Goal: Task Accomplishment & Management: Manage account settings

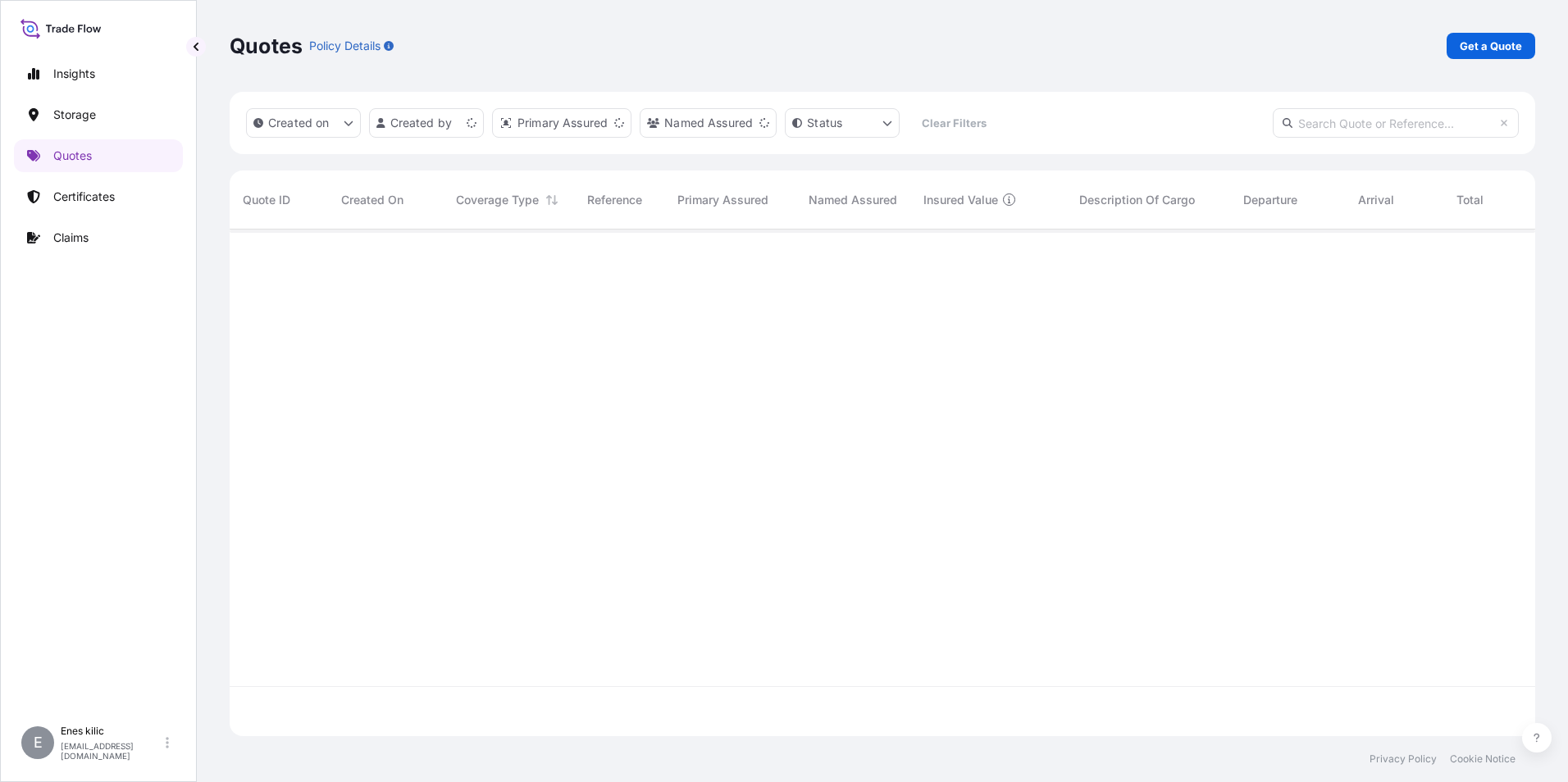
scroll to position [503, 1293]
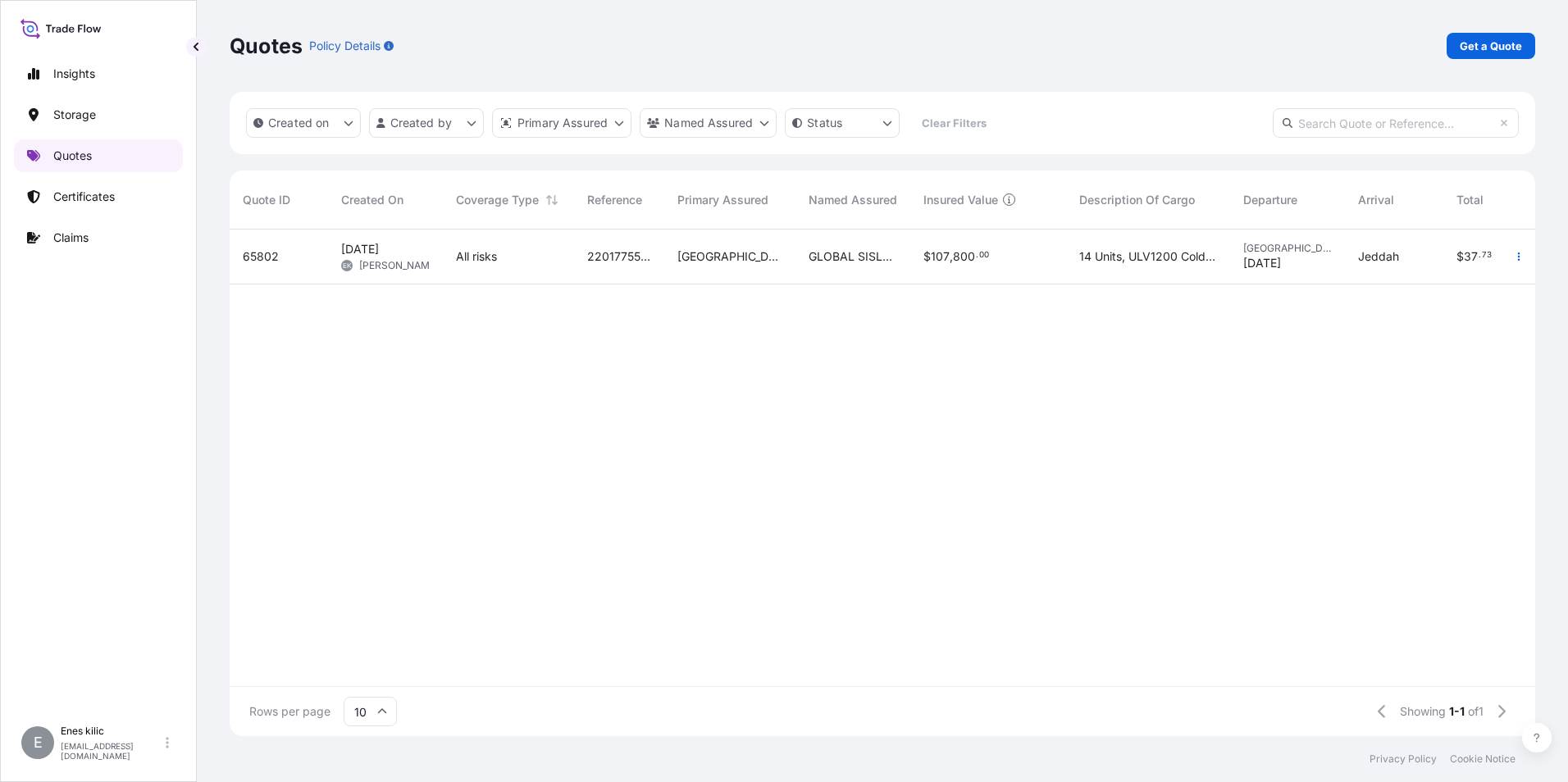
click at [134, 151] on link "Quotes" at bounding box center [98, 156] width 169 height 33
click at [136, 188] on link "Certificates" at bounding box center [98, 196] width 169 height 33
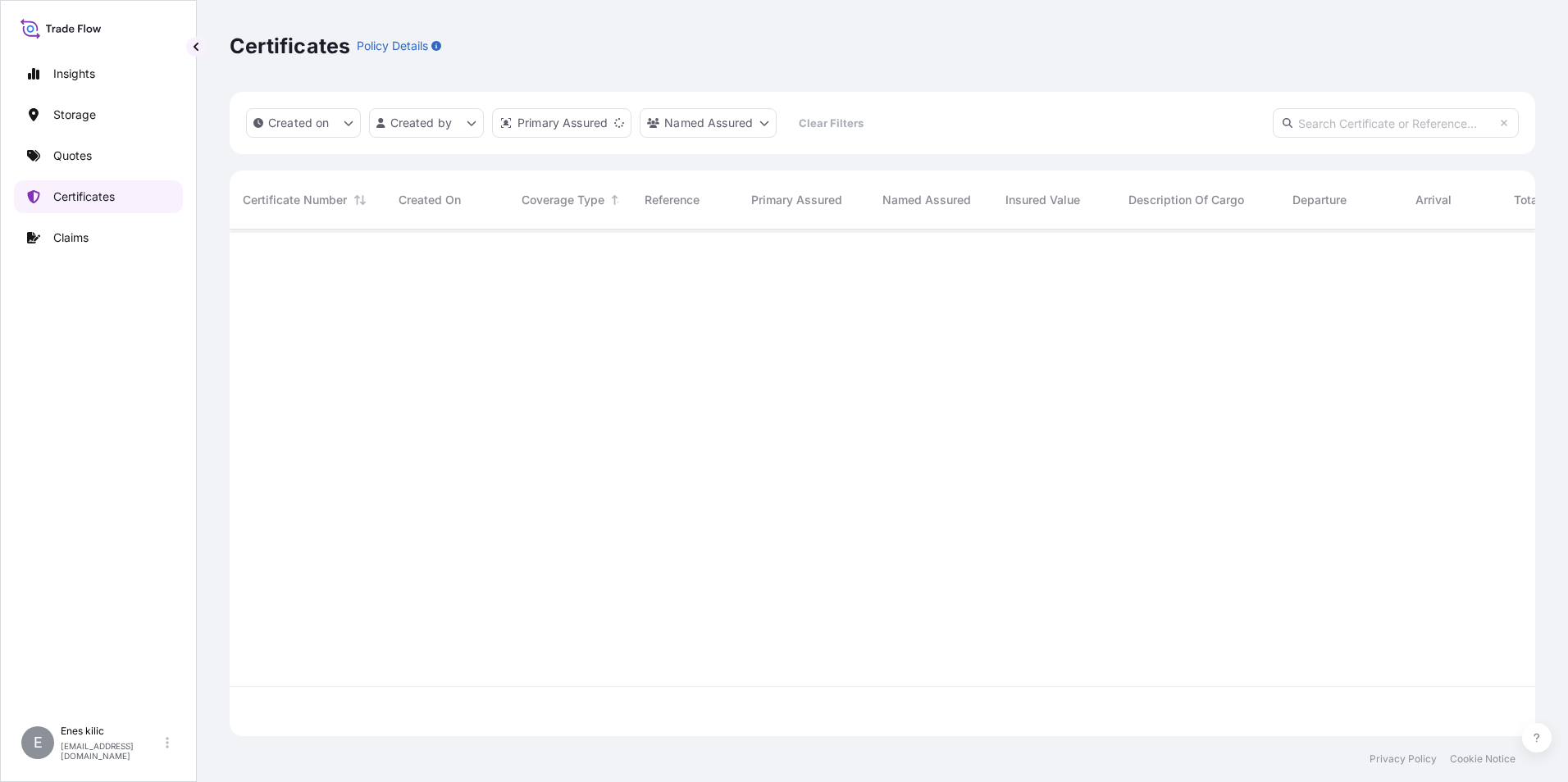
scroll to position [503, 1293]
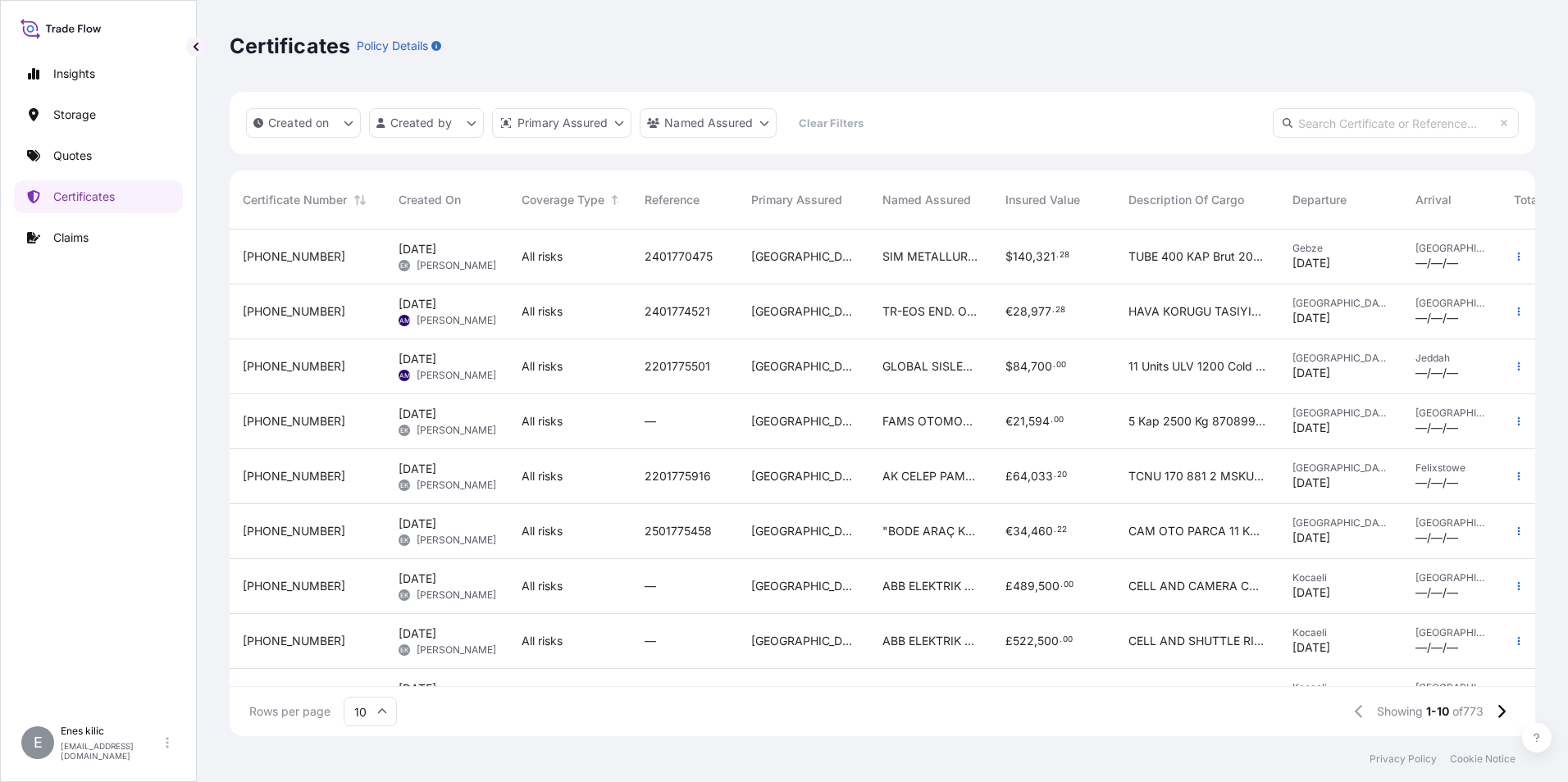
click at [1330, 120] on input "text" at bounding box center [1395, 123] width 246 height 29
paste input "[PHONE_NUMBER]"
type input "[PHONE_NUMBER]"
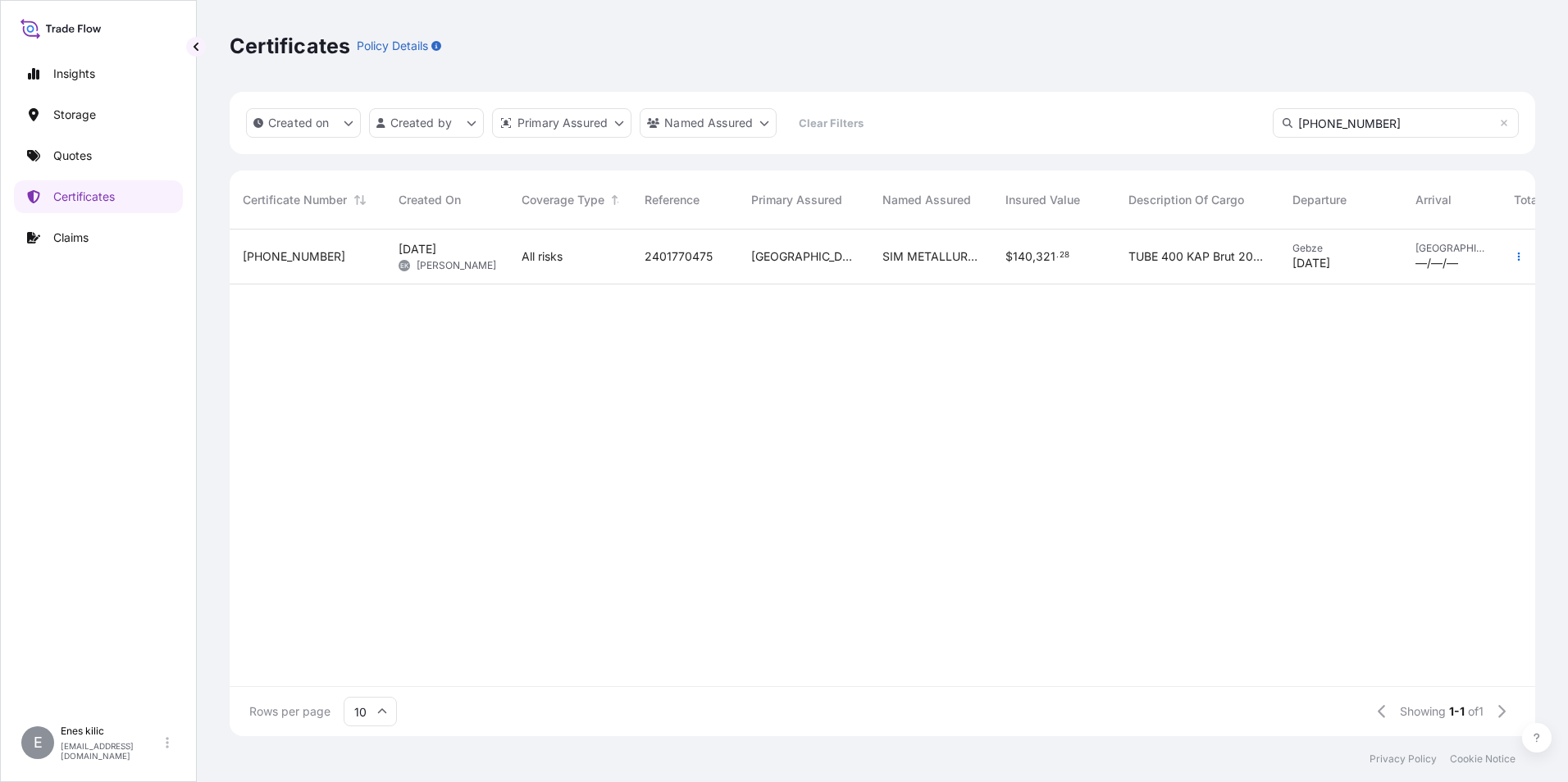
click at [305, 257] on span "[PHONE_NUMBER]" at bounding box center [294, 257] width 103 height 17
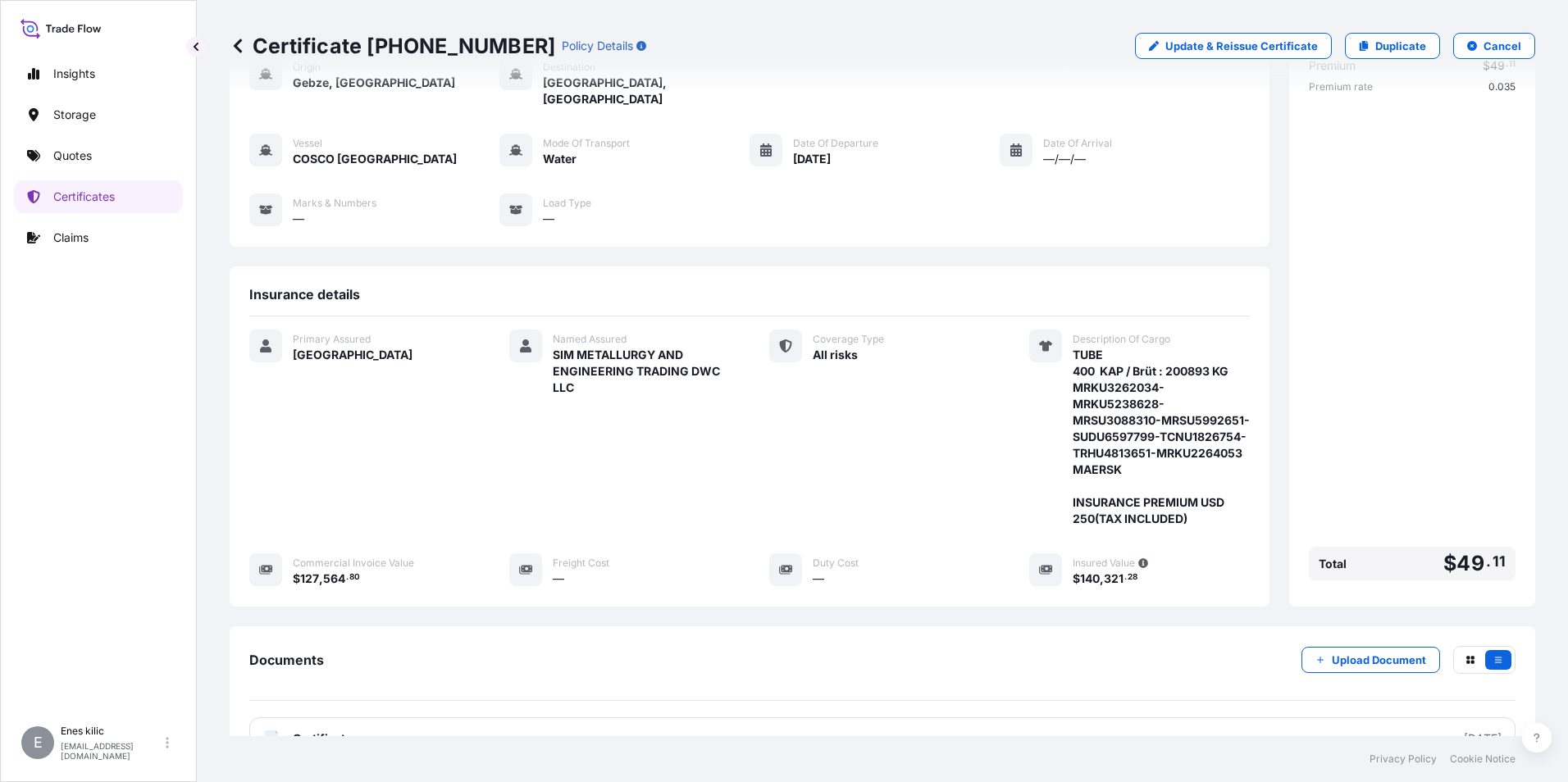
scroll to position [260, 0]
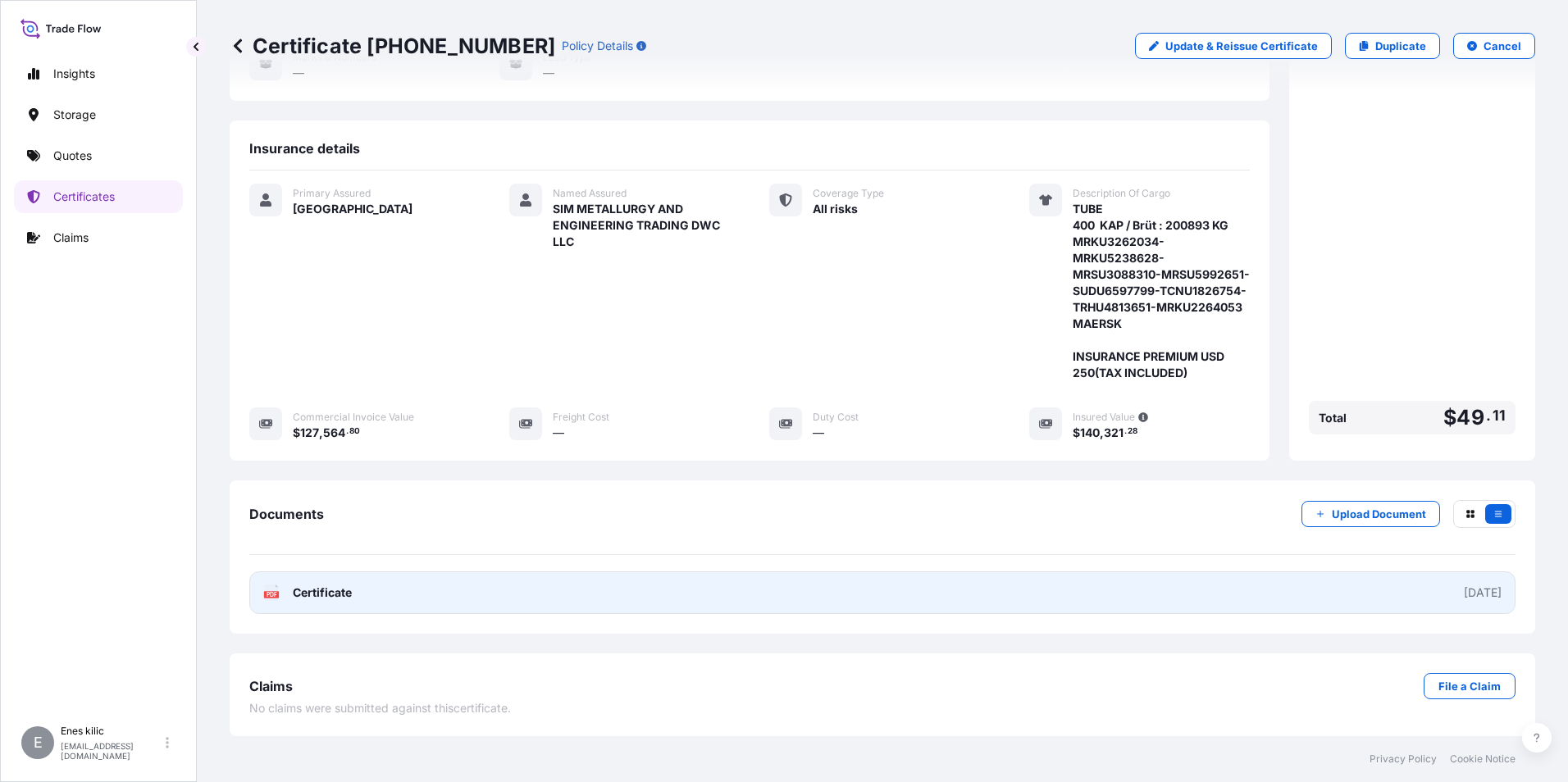
click at [344, 590] on span "Certificate" at bounding box center [322, 593] width 59 height 17
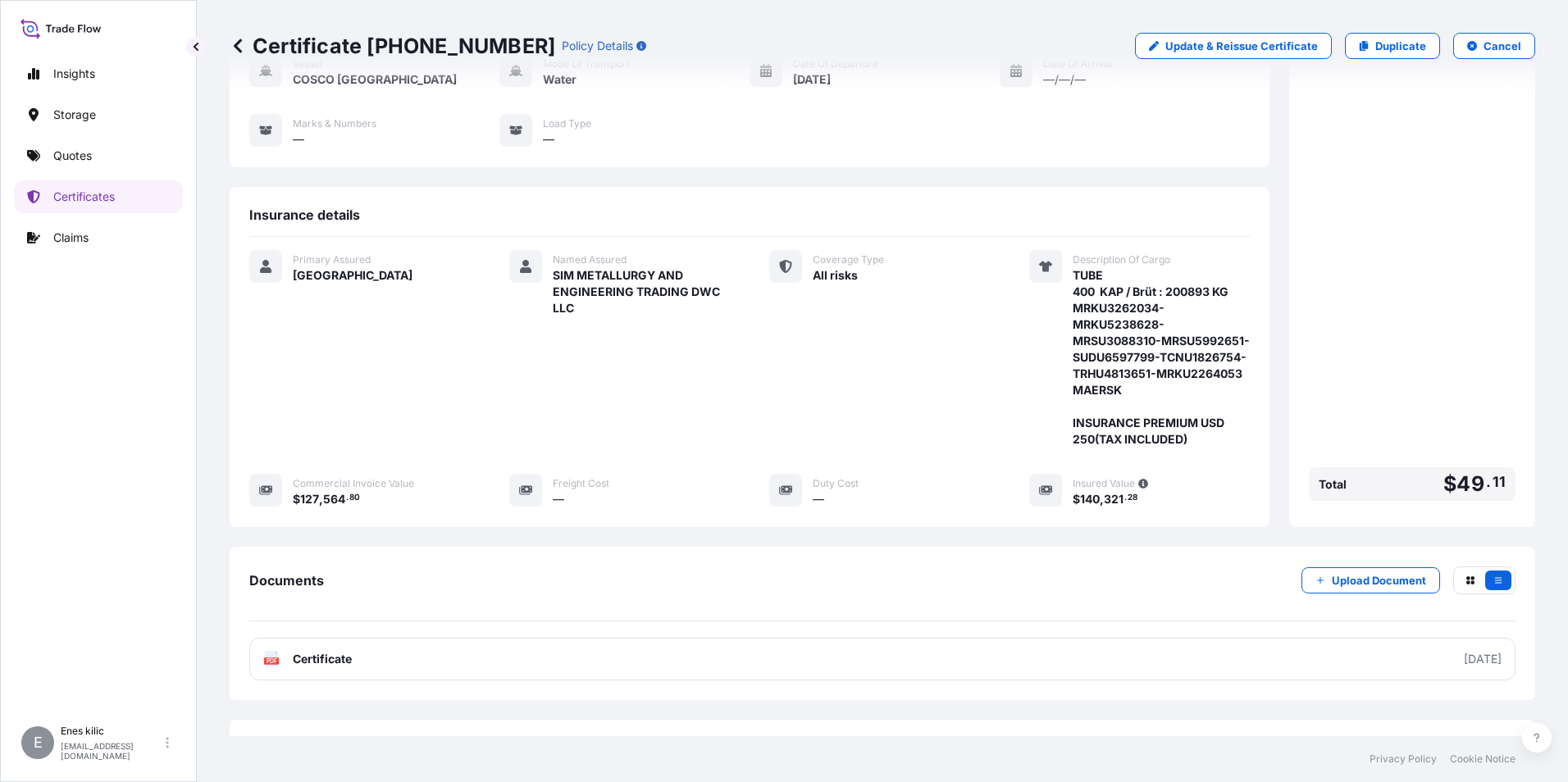
scroll to position [14, 0]
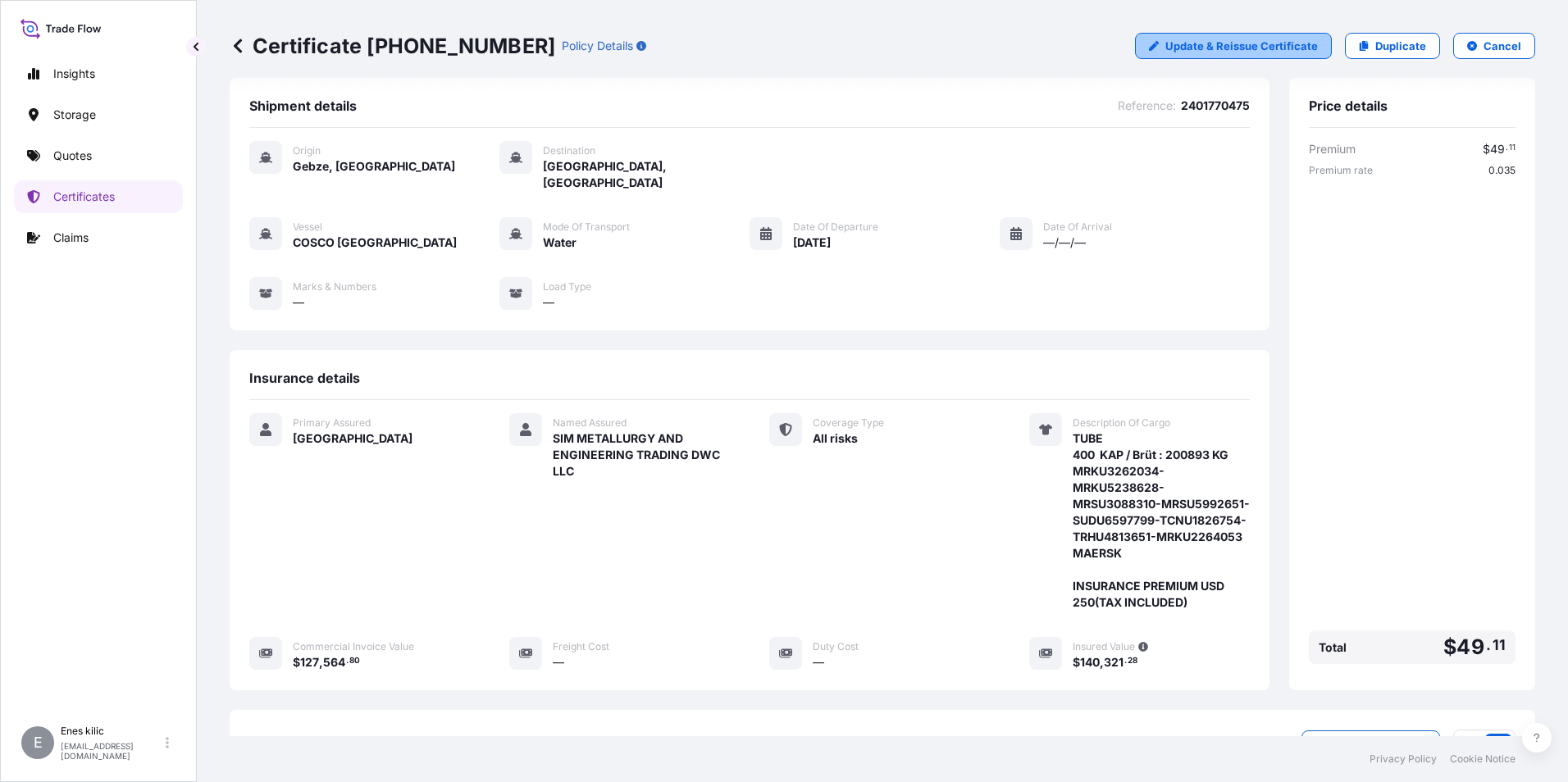
click at [1223, 50] on p "Update & Reissue Certificate" at bounding box center [1241, 46] width 152 height 17
select select "Water"
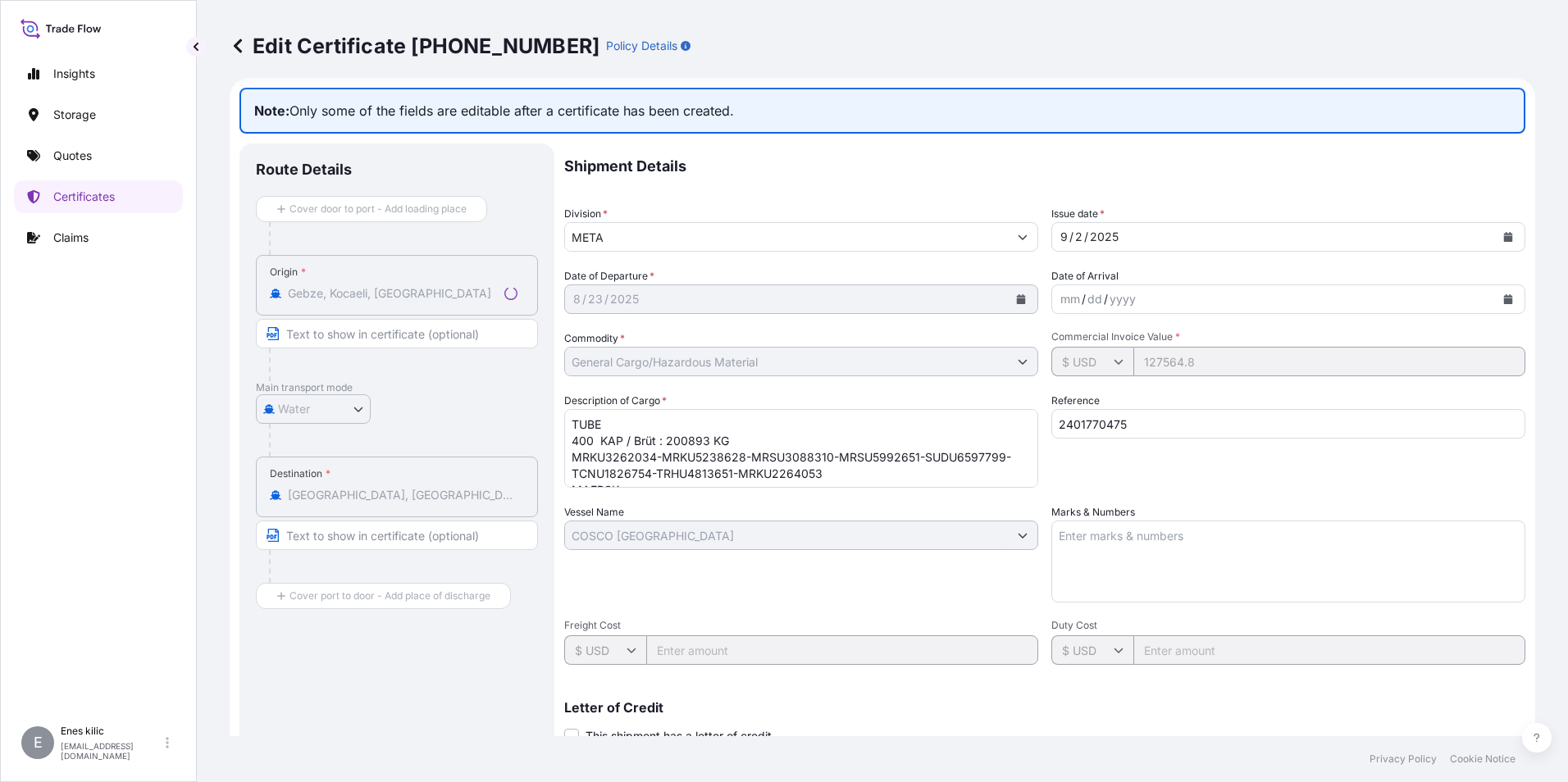
select select "31600"
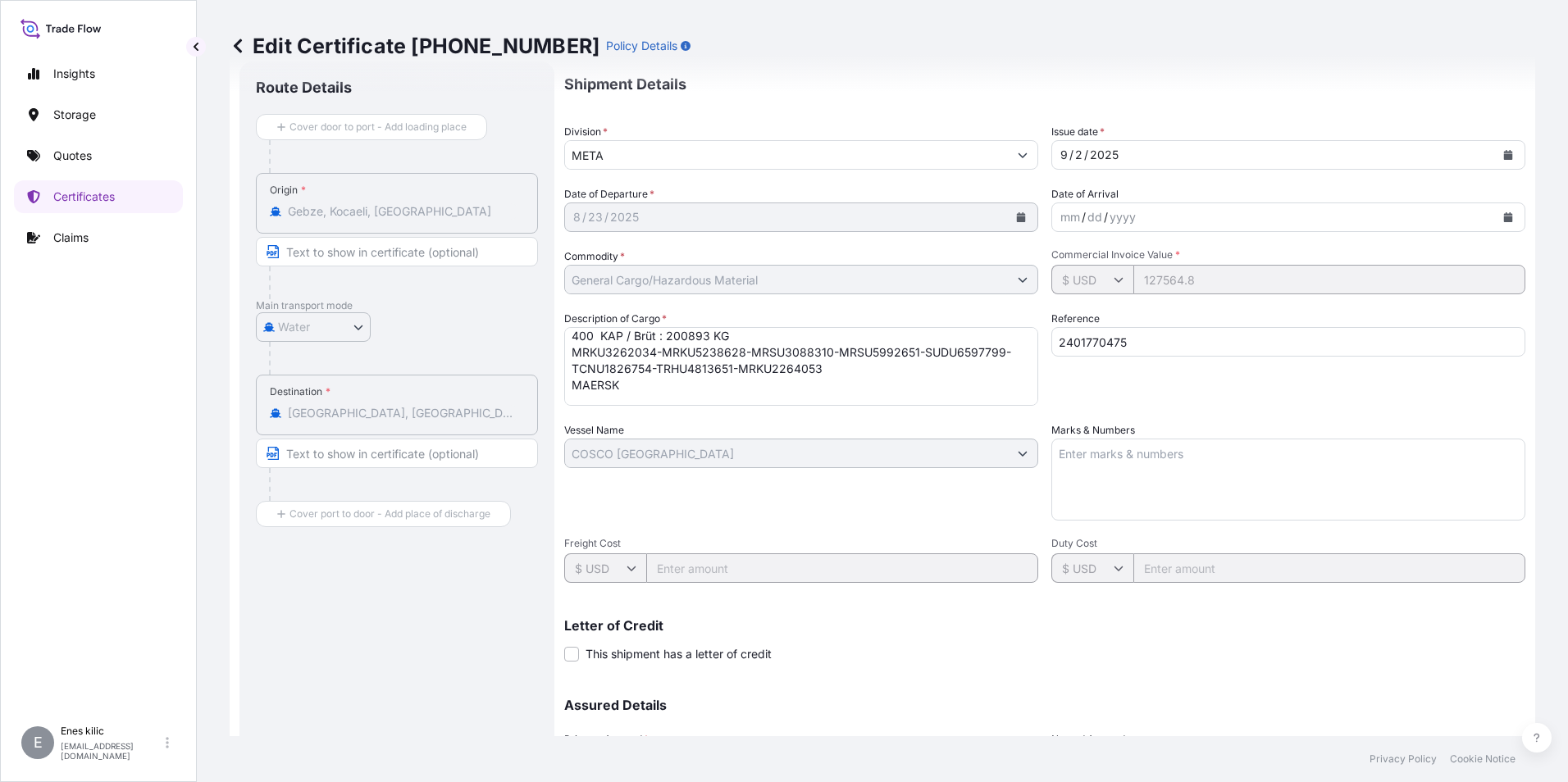
scroll to position [50, 0]
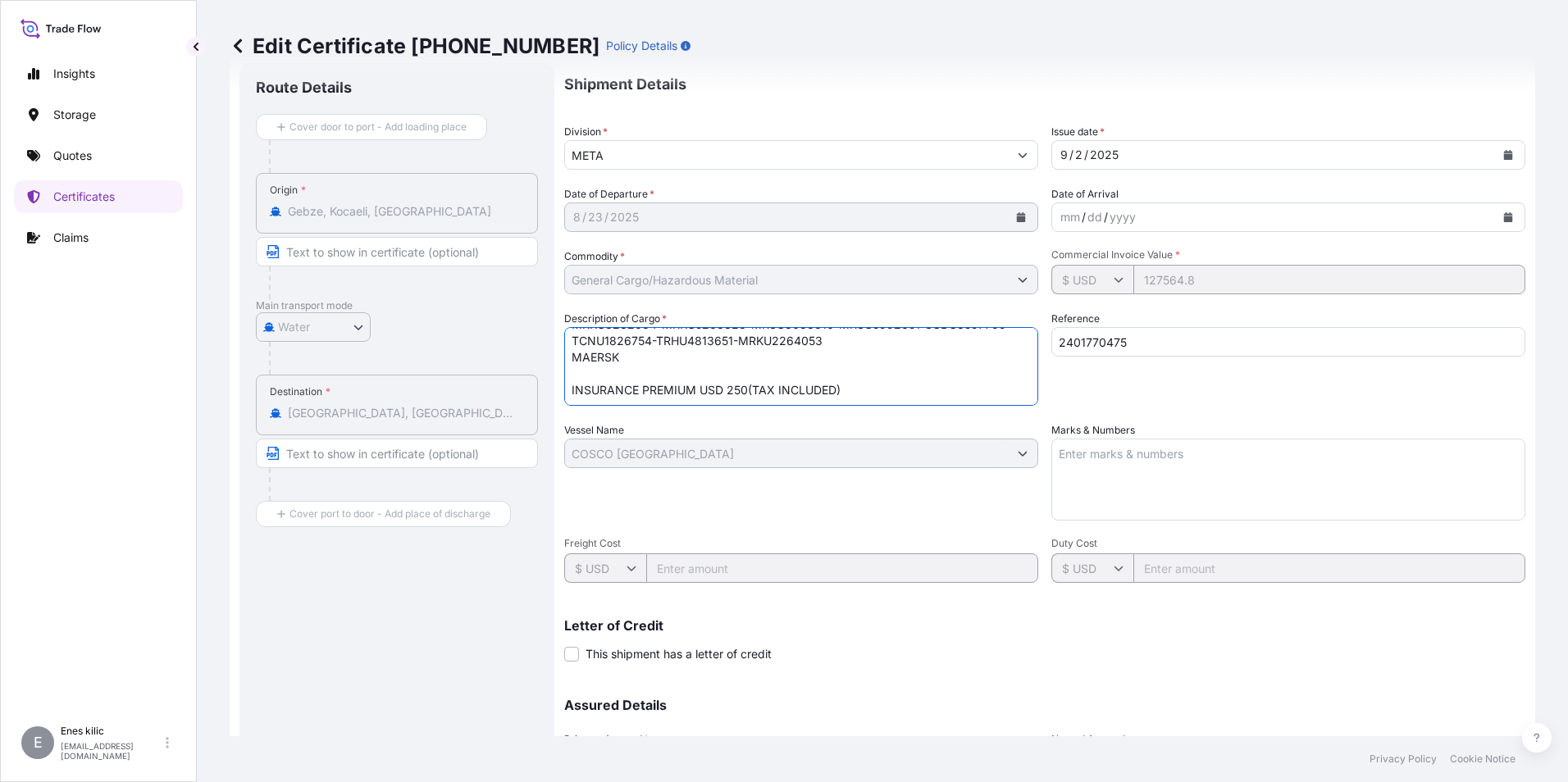
drag, startPoint x: 849, startPoint y: 391, endPoint x: 748, endPoint y: 396, distance: 101.1
click at [748, 396] on textarea "TUBE 400 KAP / Brüt : 200893 KG MRKU3262034-MRKU5238628-MRSU3088310-MRSU5992651…" at bounding box center [801, 366] width 474 height 79
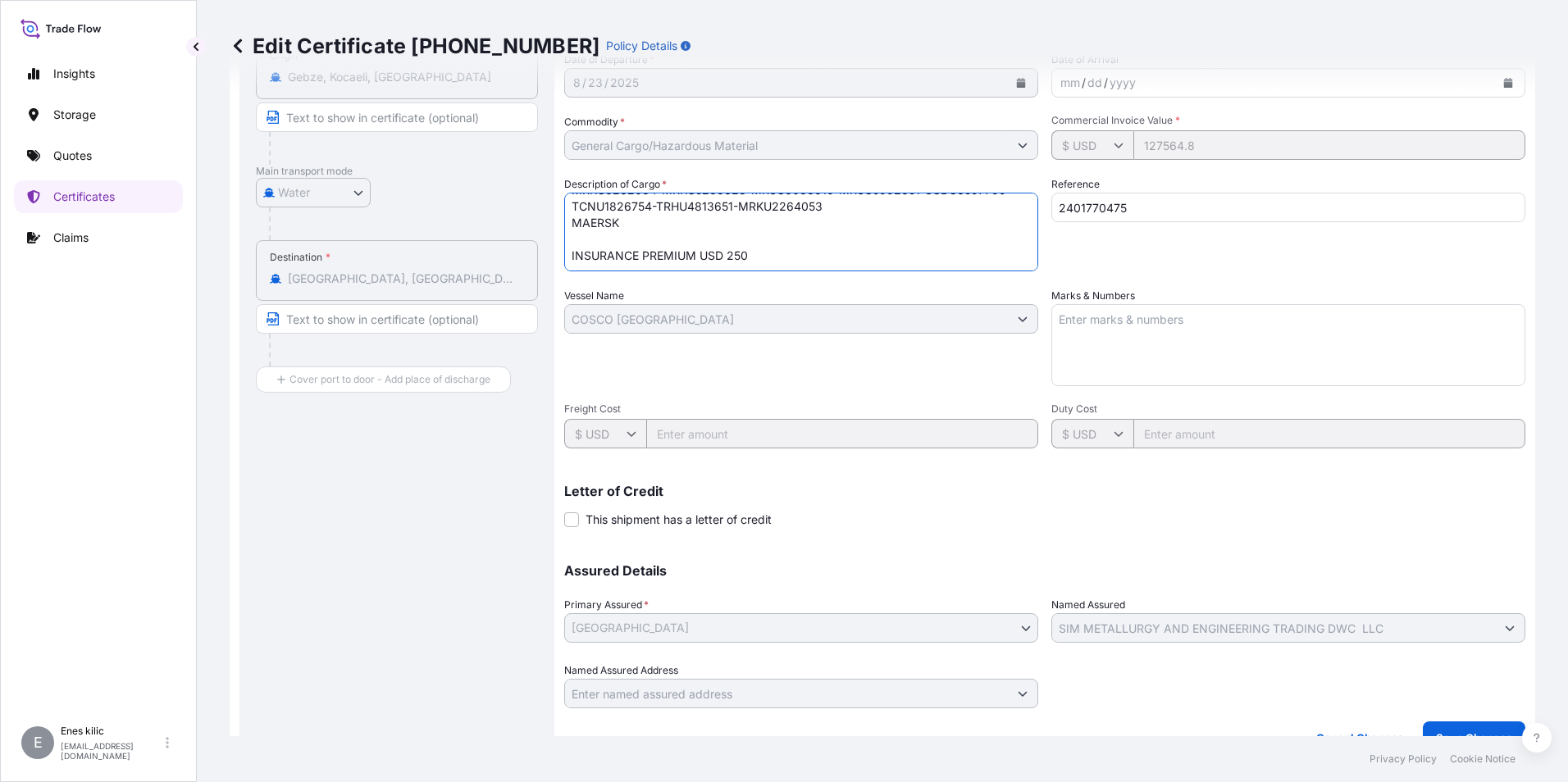
scroll to position [258, 0]
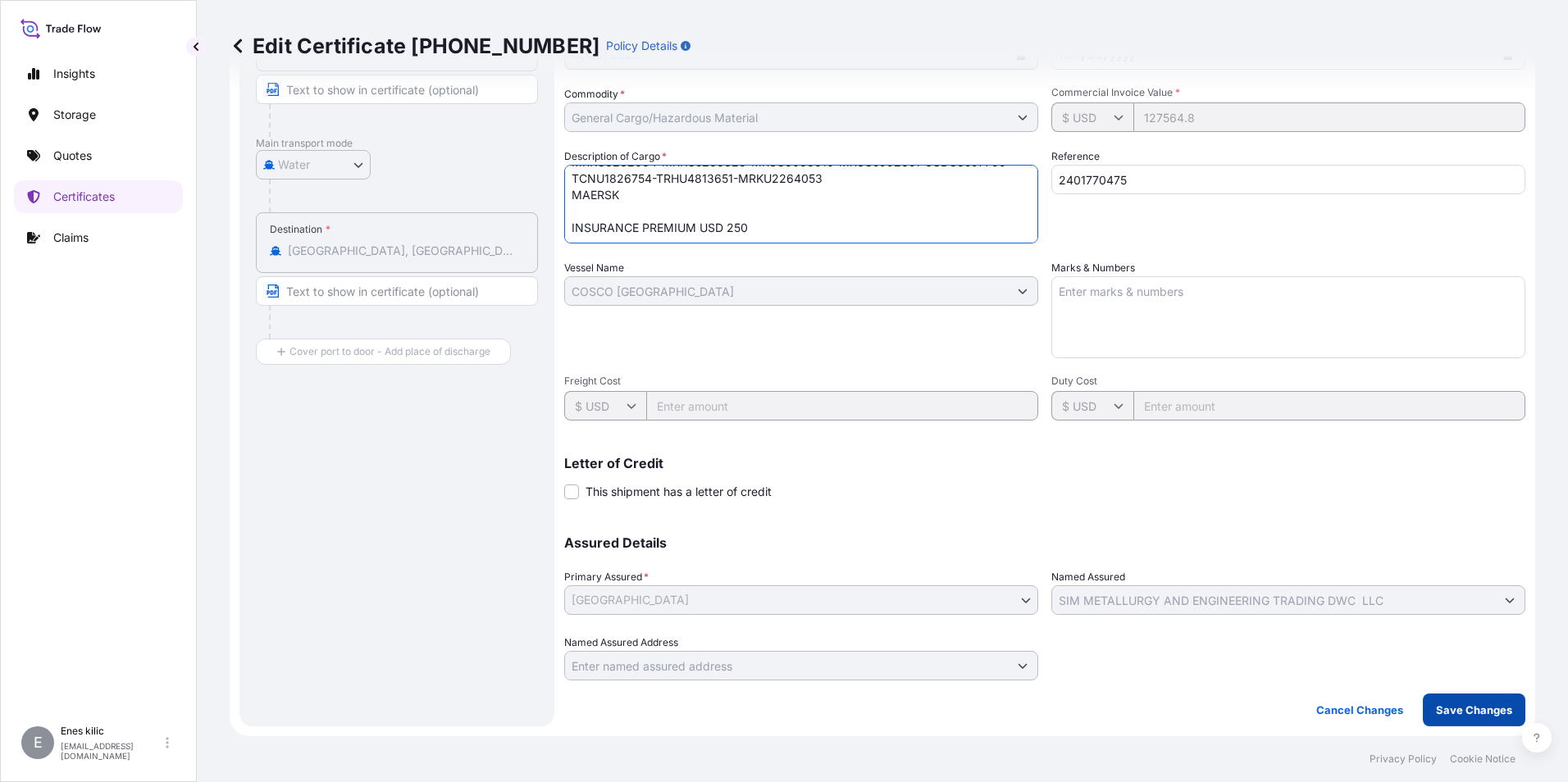
type textarea "TUBE 400 KAP / Brüt : 200893 KG MRKU3262034-MRKU5238628-MRSU3088310-MRSU5992651…"
click at [1475, 698] on button "Save Changes" at bounding box center [1474, 710] width 103 height 33
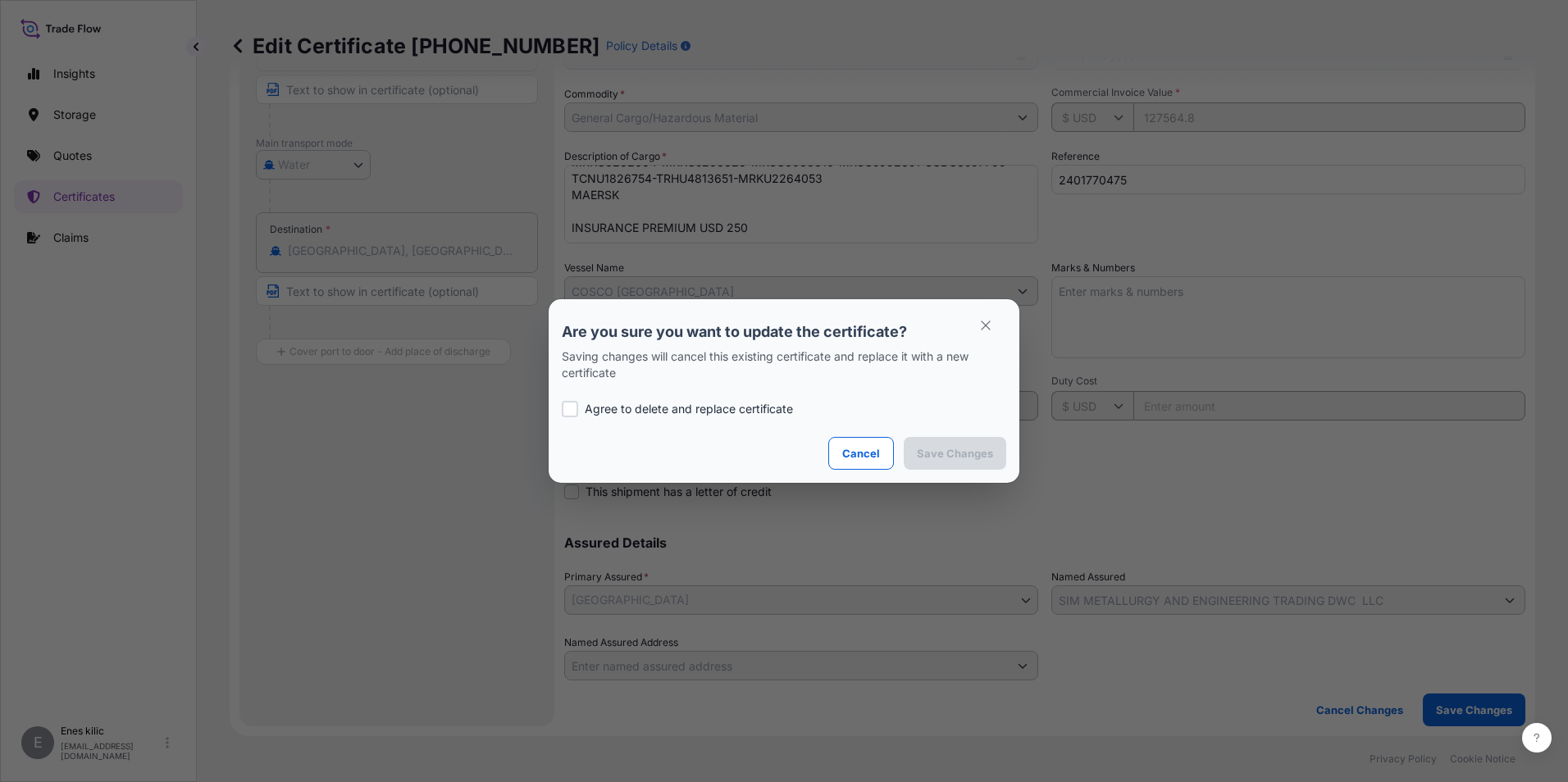
click at [648, 402] on p "Agree to delete and replace certificate" at bounding box center [689, 409] width 208 height 17
checkbox input "true"
click at [921, 434] on div "Agree to delete and replace certificate" at bounding box center [784, 408] width 444 height 56
click at [941, 449] on p "Save Changes" at bounding box center [955, 453] width 76 height 17
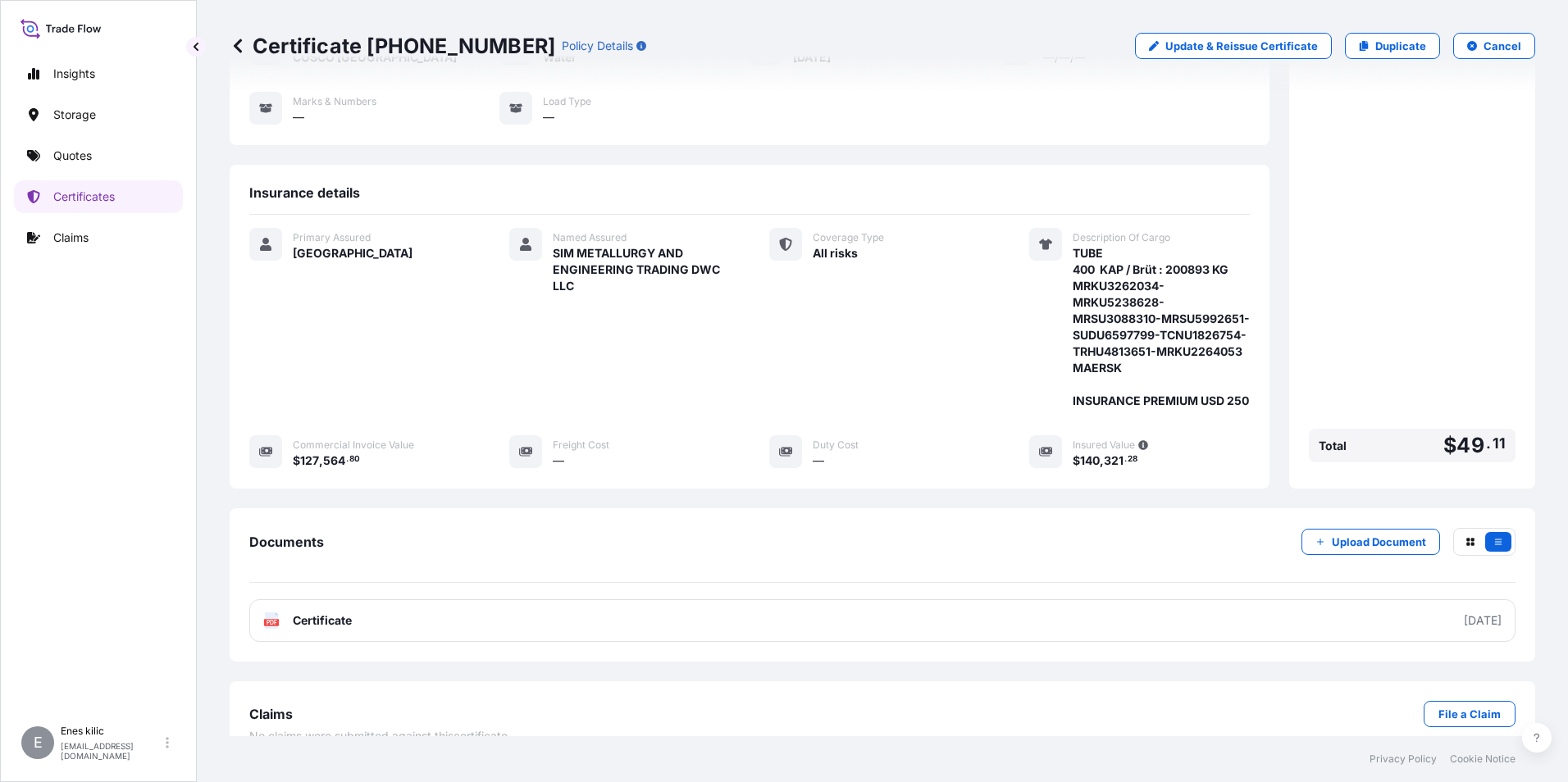
scroll to position [260, 0]
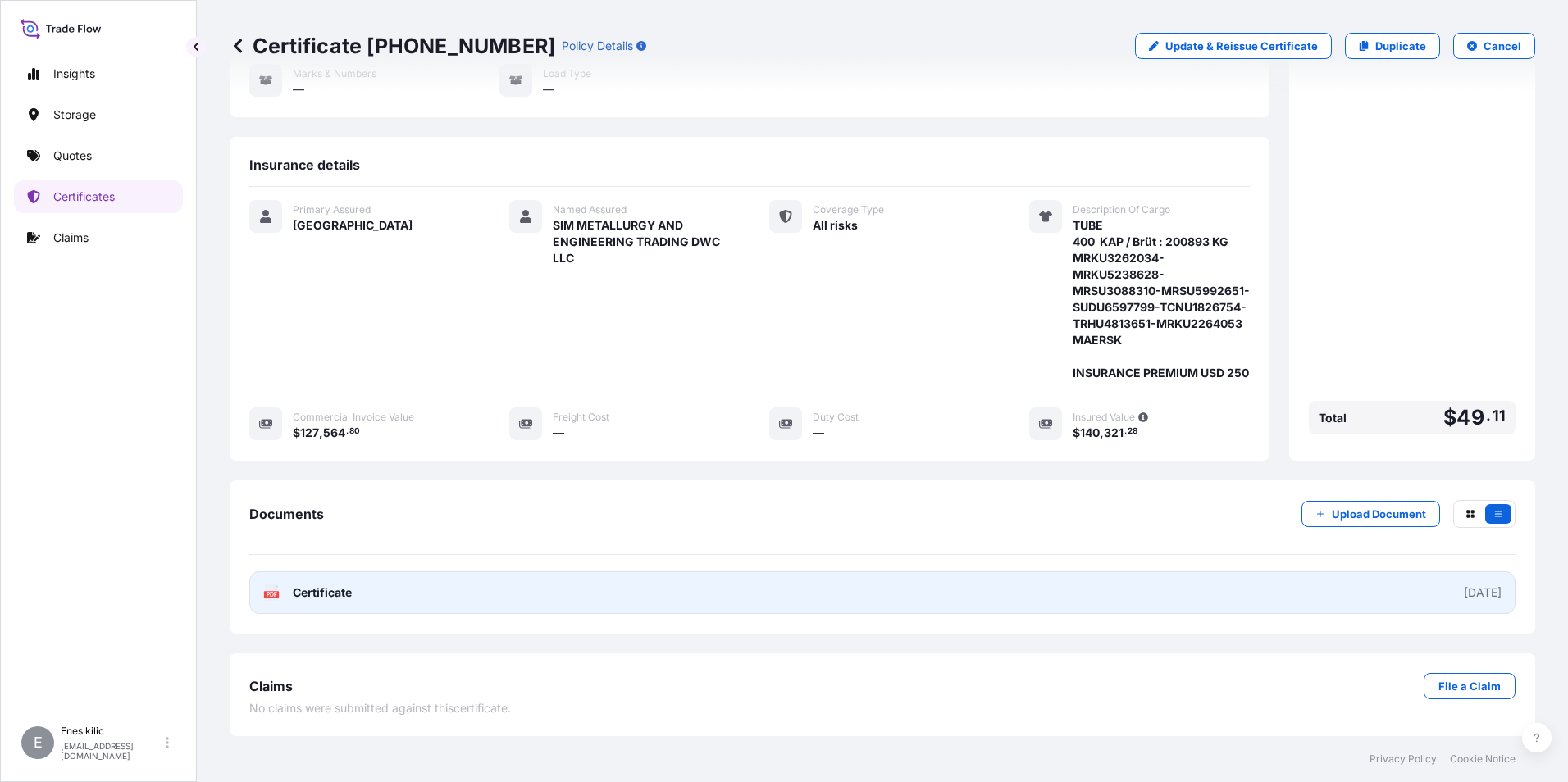
click at [389, 588] on link "PDF Certificate [DATE]" at bounding box center [882, 593] width 1266 height 42
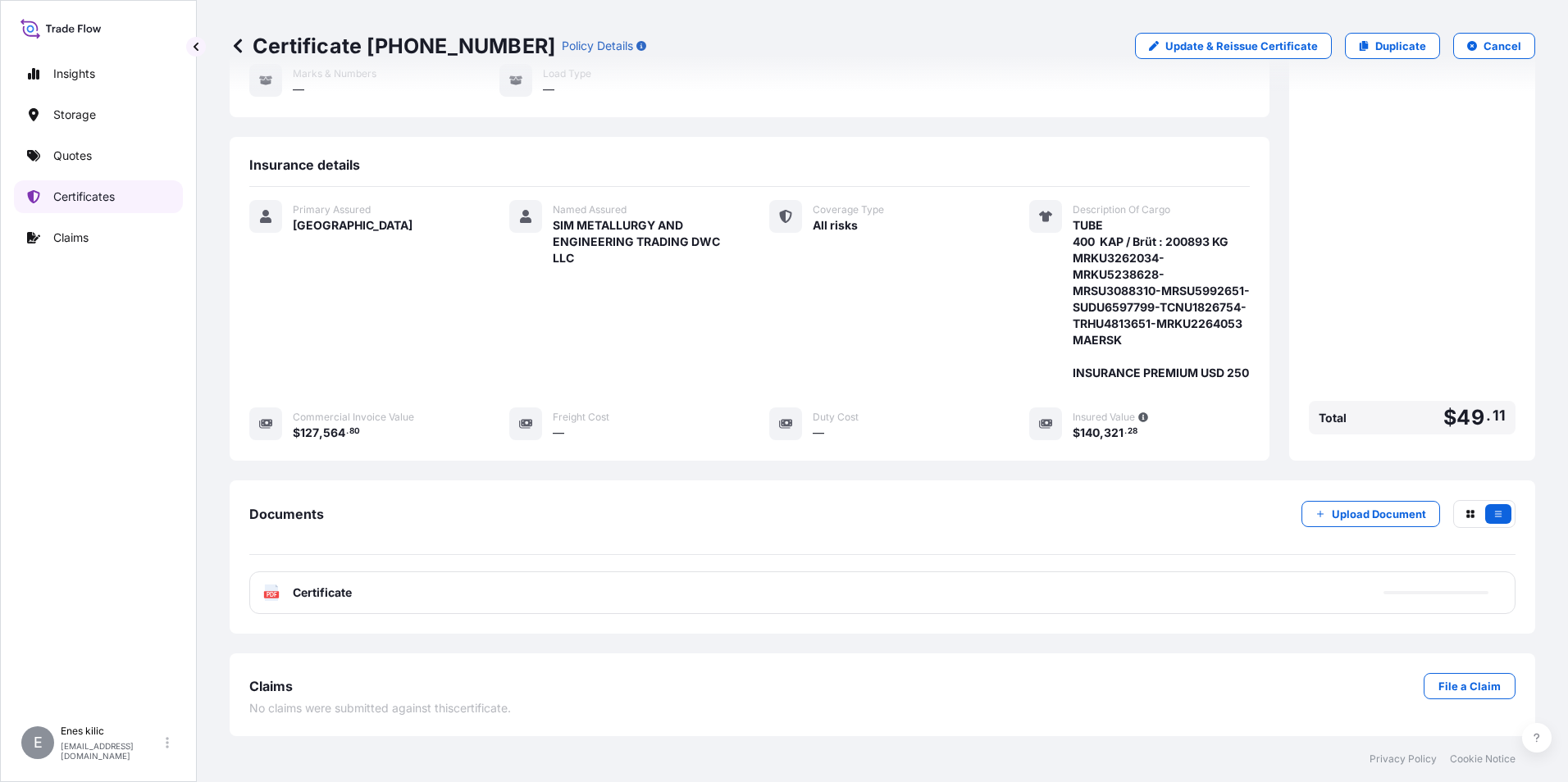
click at [85, 162] on p "Quotes" at bounding box center [73, 156] width 39 height 17
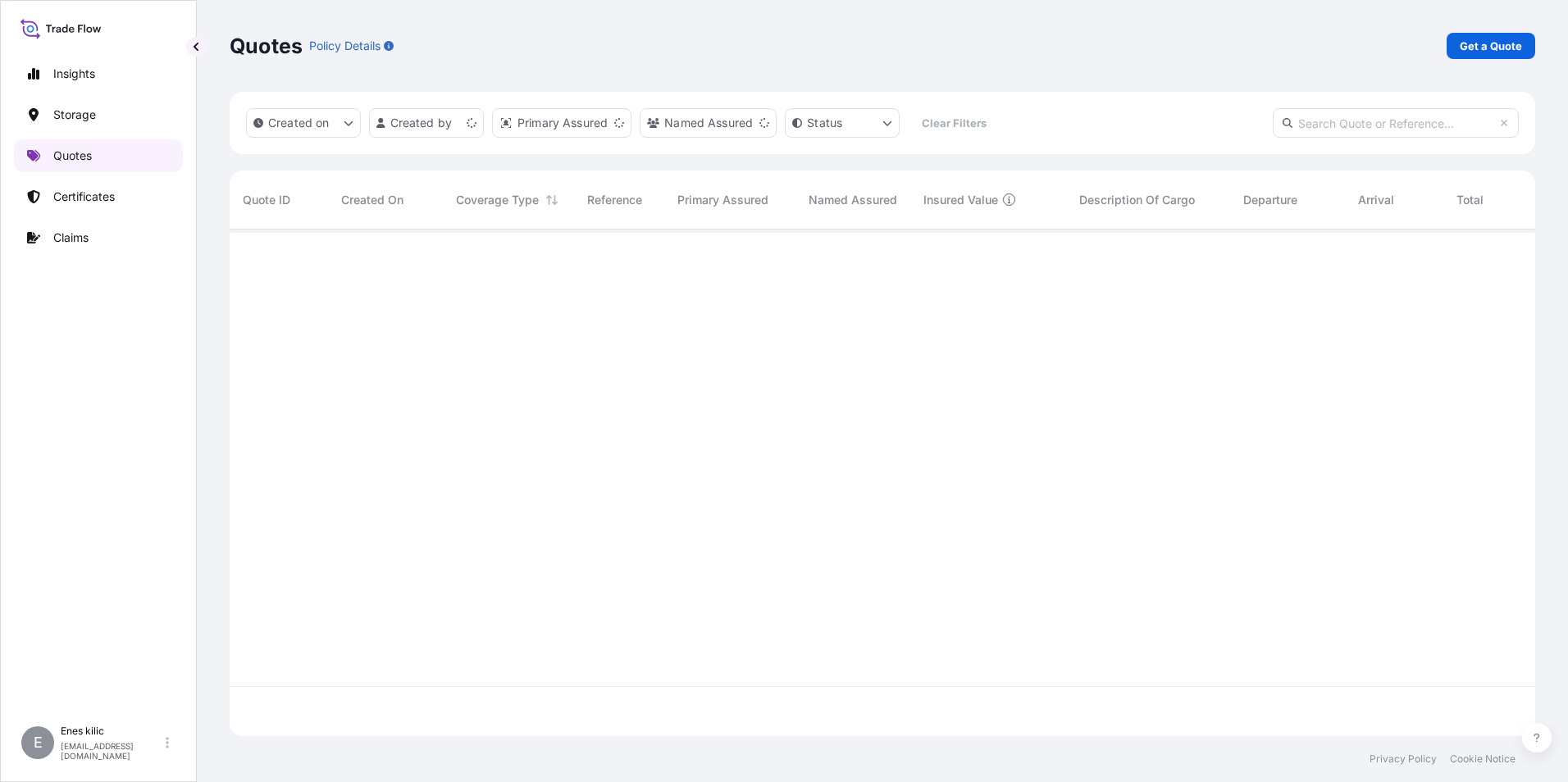
scroll to position [503, 1293]
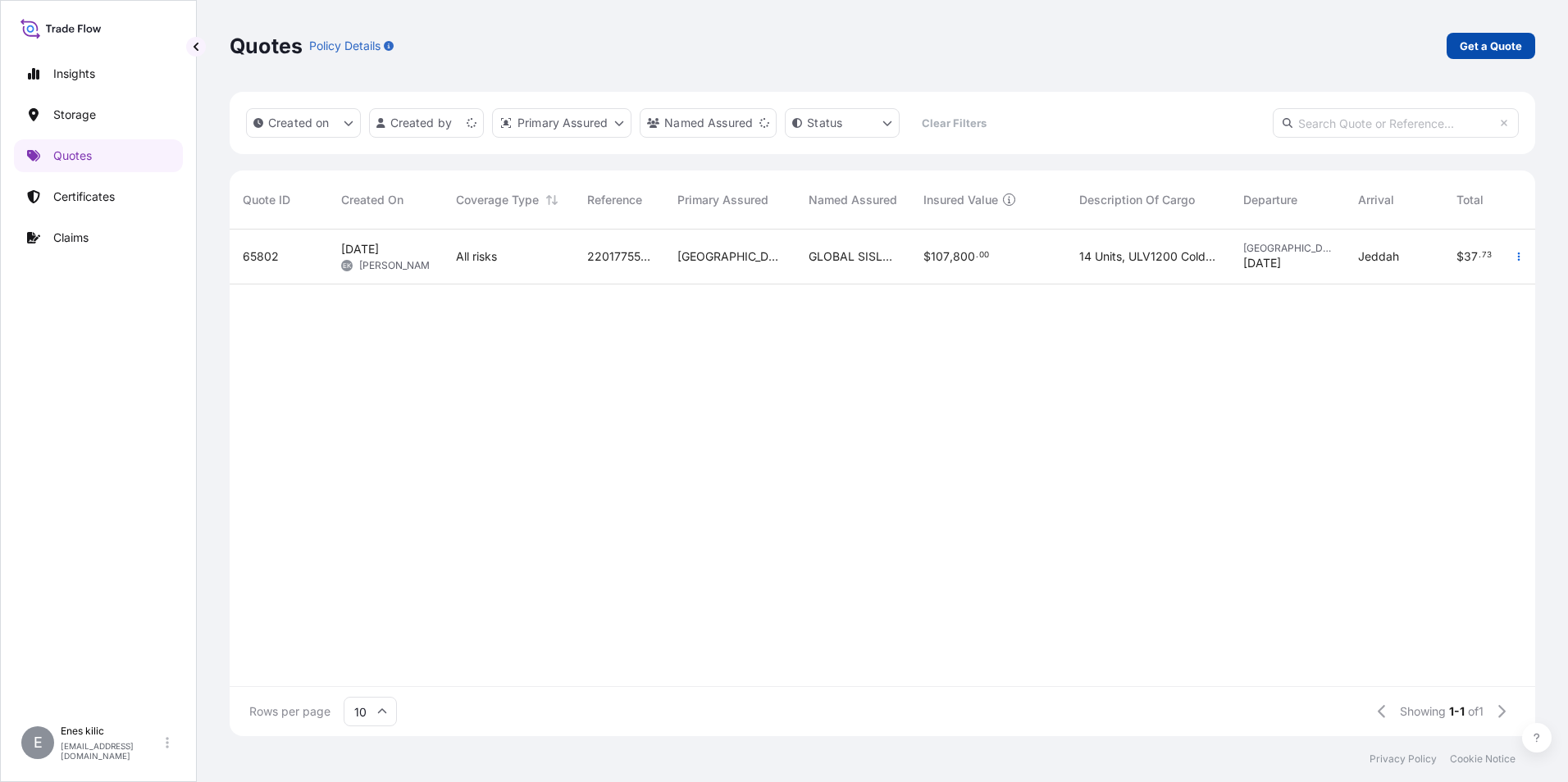
click at [1477, 45] on p "Get a Quote" at bounding box center [1491, 46] width 62 height 17
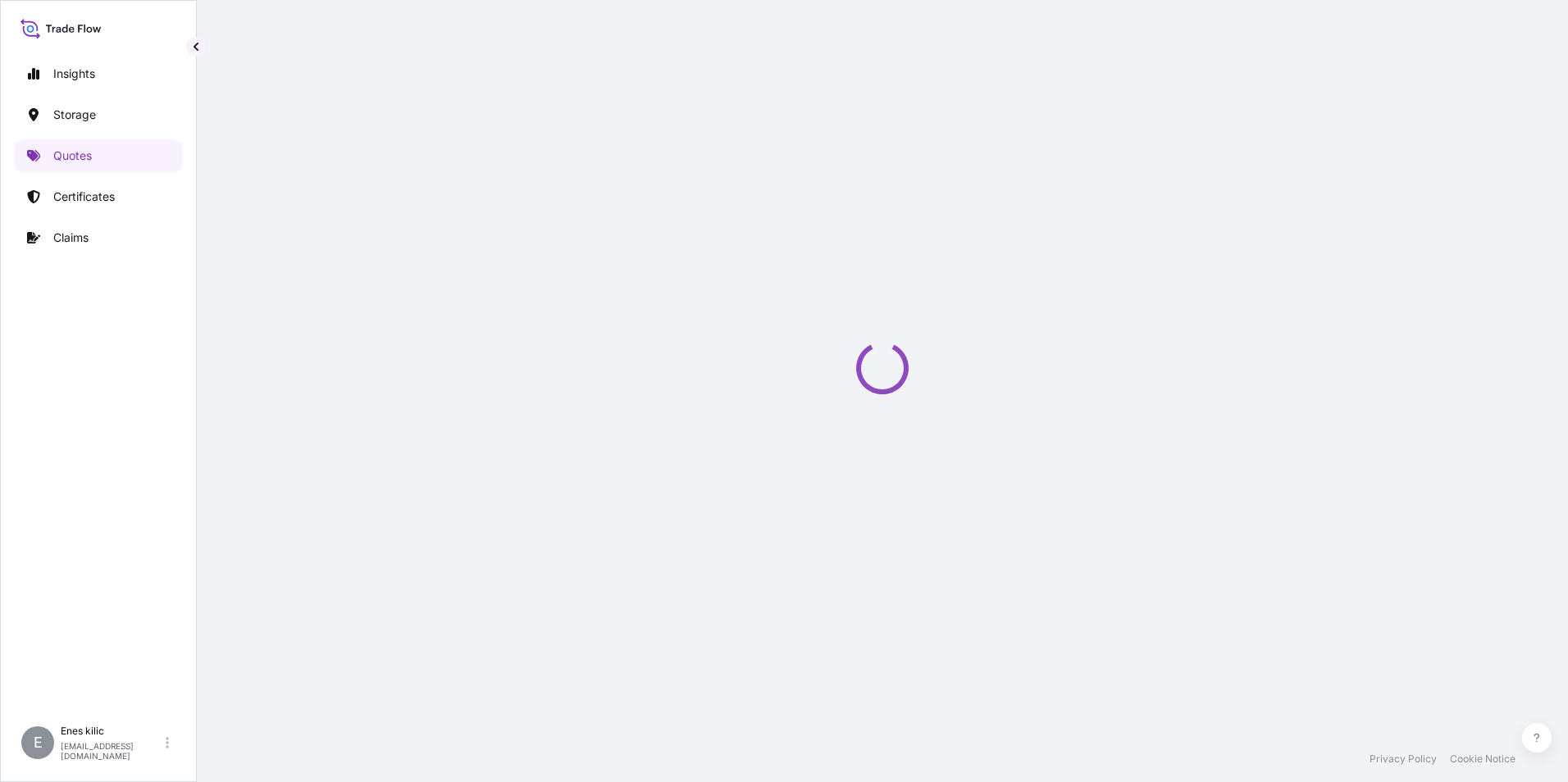
select select "Water"
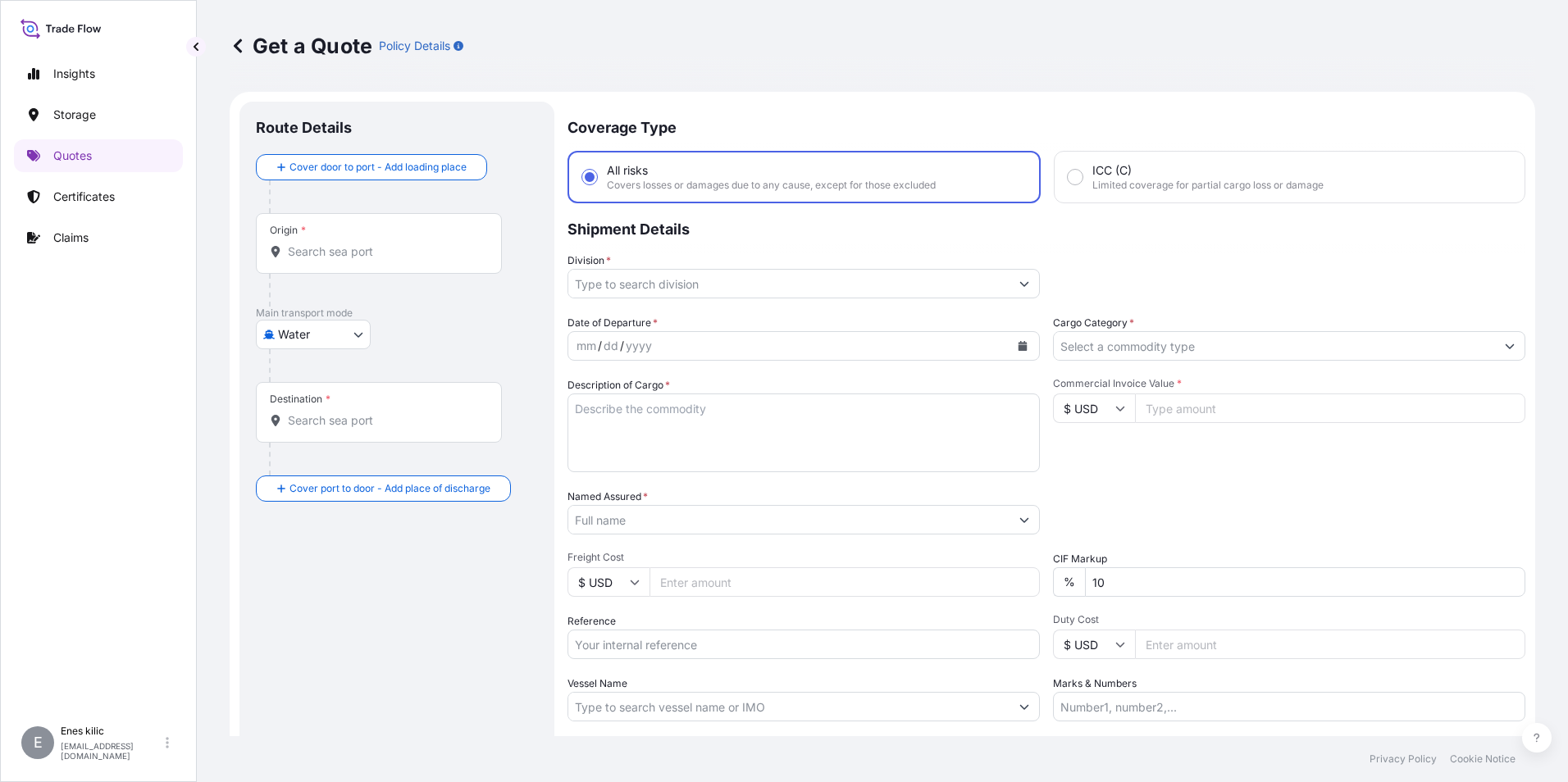
scroll to position [27, 0]
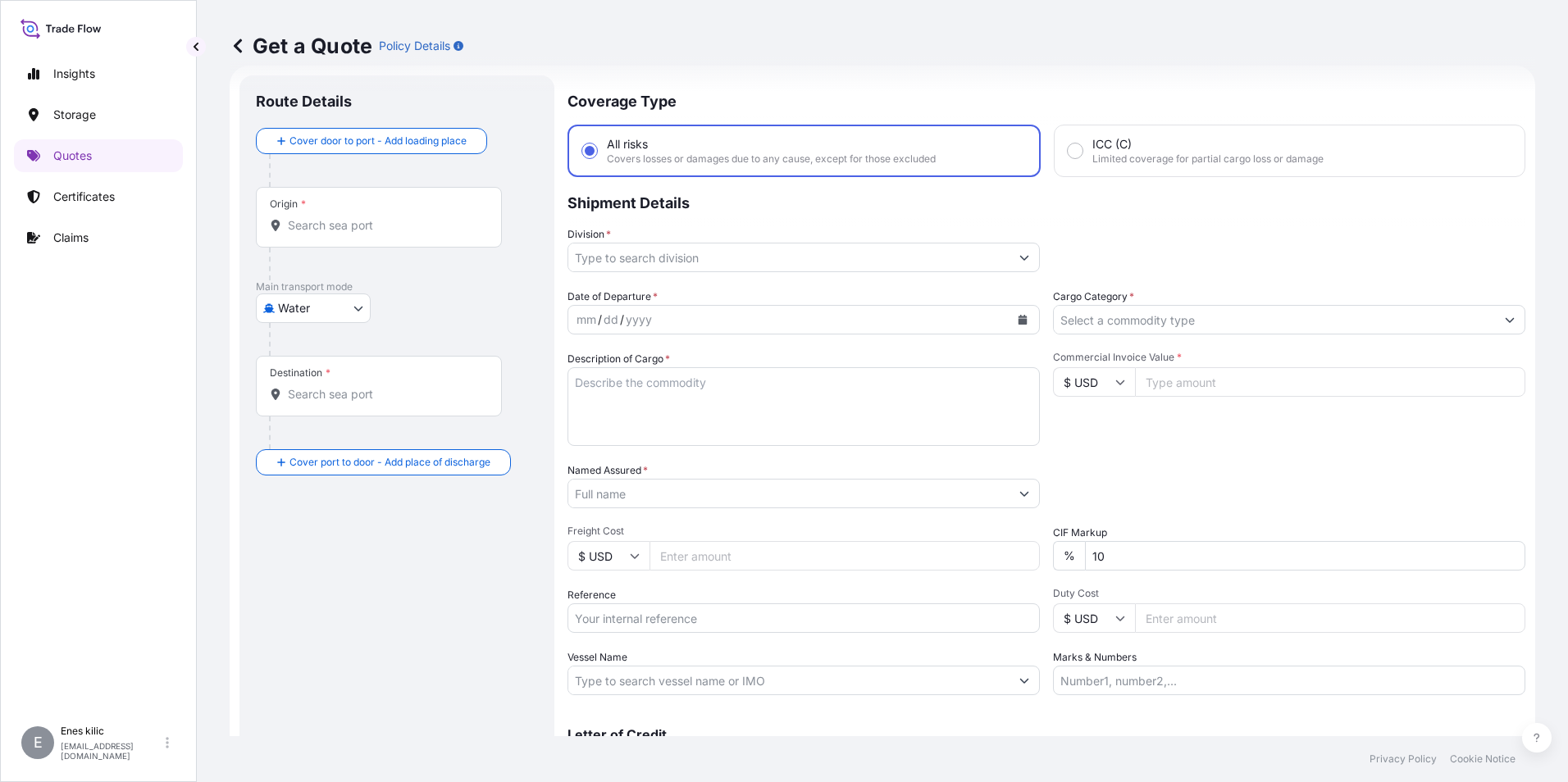
click at [335, 209] on div "Origin *" at bounding box center [379, 218] width 246 height 61
click at [335, 218] on input "Origin *" at bounding box center [384, 226] width 194 height 17
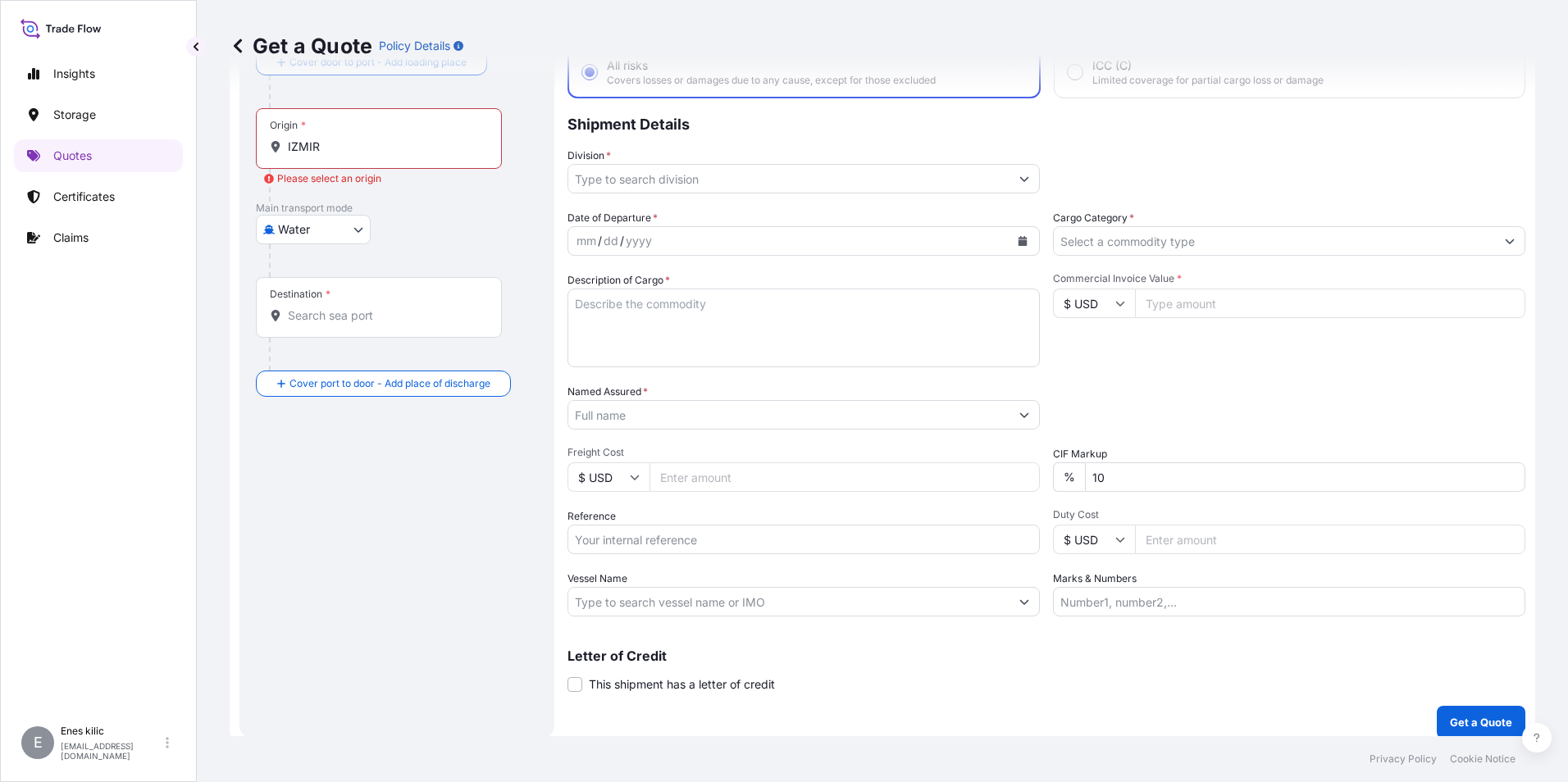
scroll to position [117, 0]
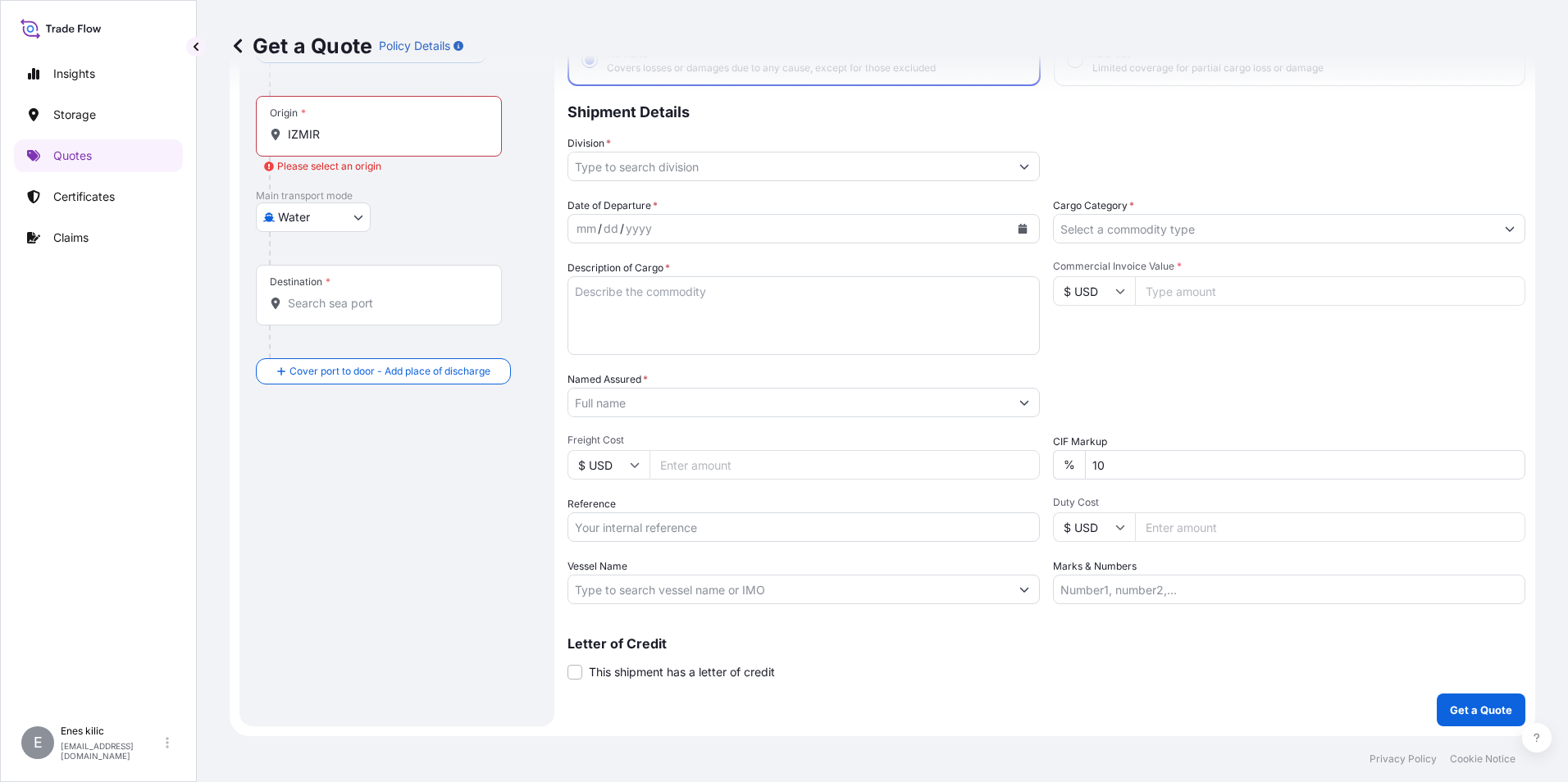
click at [369, 146] on div "Origin * IZMIR" at bounding box center [379, 126] width 246 height 61
click at [369, 142] on input "IZMIR" at bounding box center [384, 135] width 194 height 17
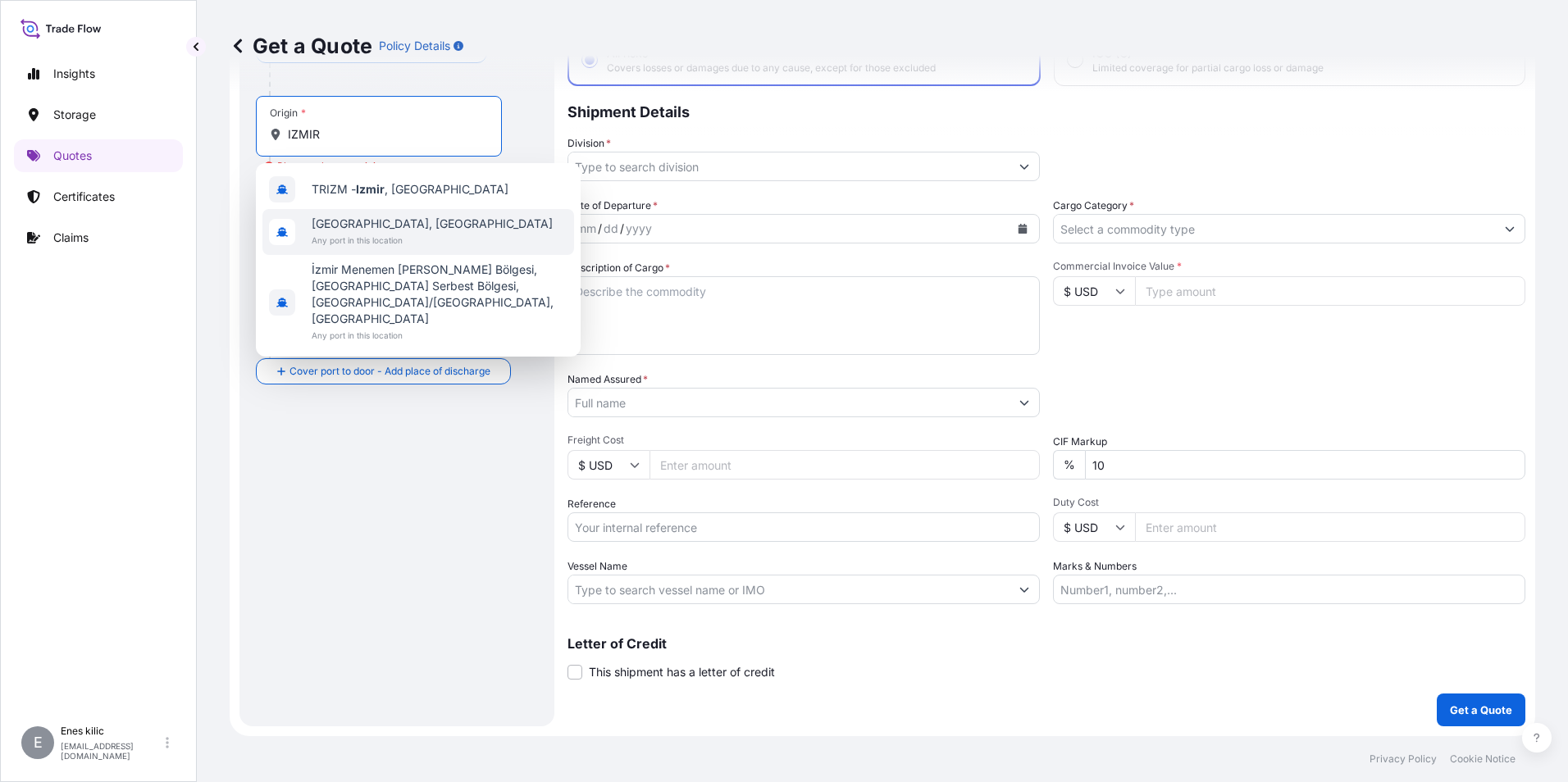
click at [392, 223] on span "[GEOGRAPHIC_DATA], [GEOGRAPHIC_DATA]" at bounding box center [431, 224] width 241 height 17
type input "[GEOGRAPHIC_DATA], [GEOGRAPHIC_DATA]"
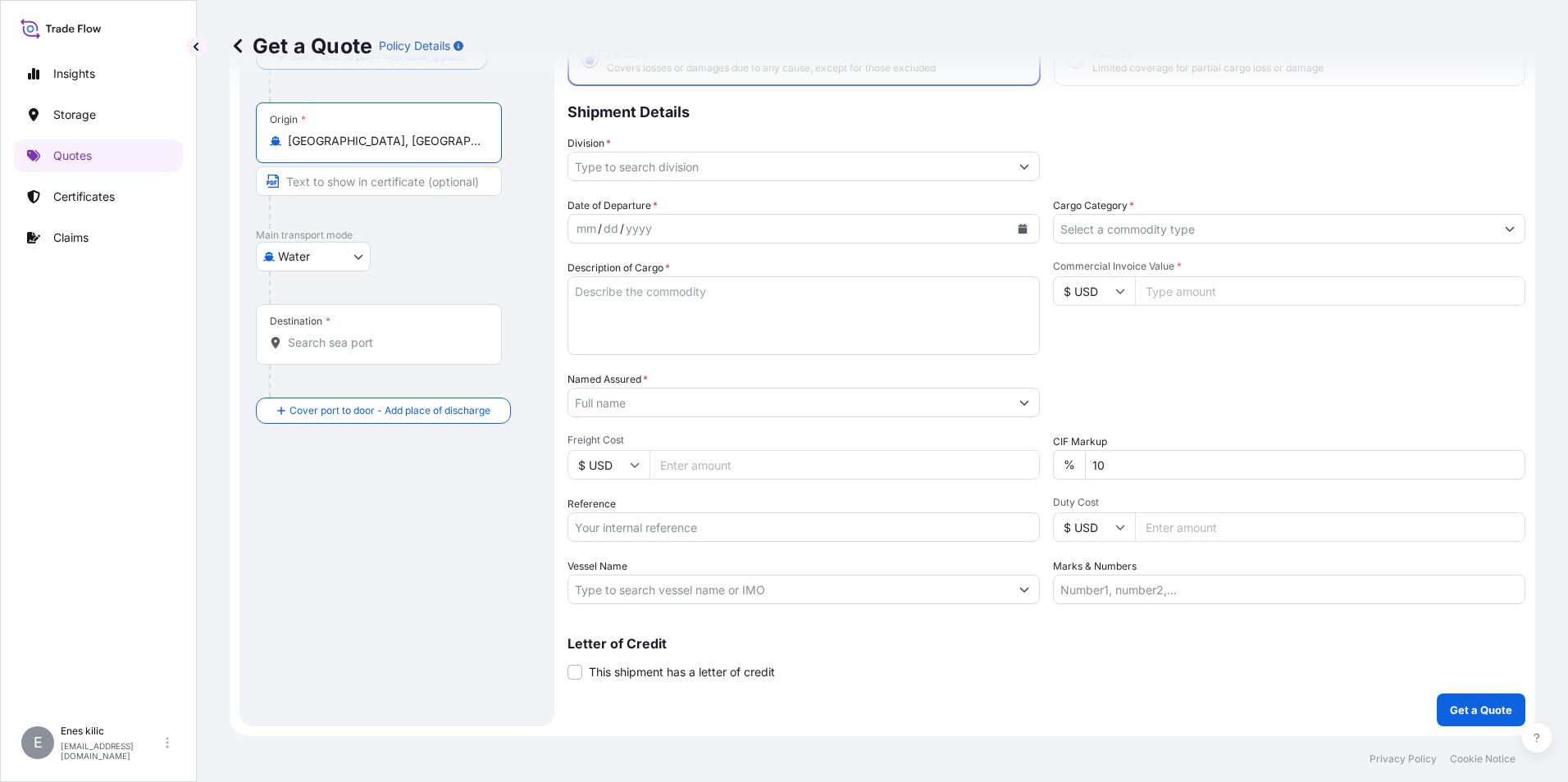
click at [370, 325] on div "Destination *" at bounding box center [379, 334] width 246 height 61
click at [370, 334] on input "Destination *" at bounding box center [384, 342] width 194 height 17
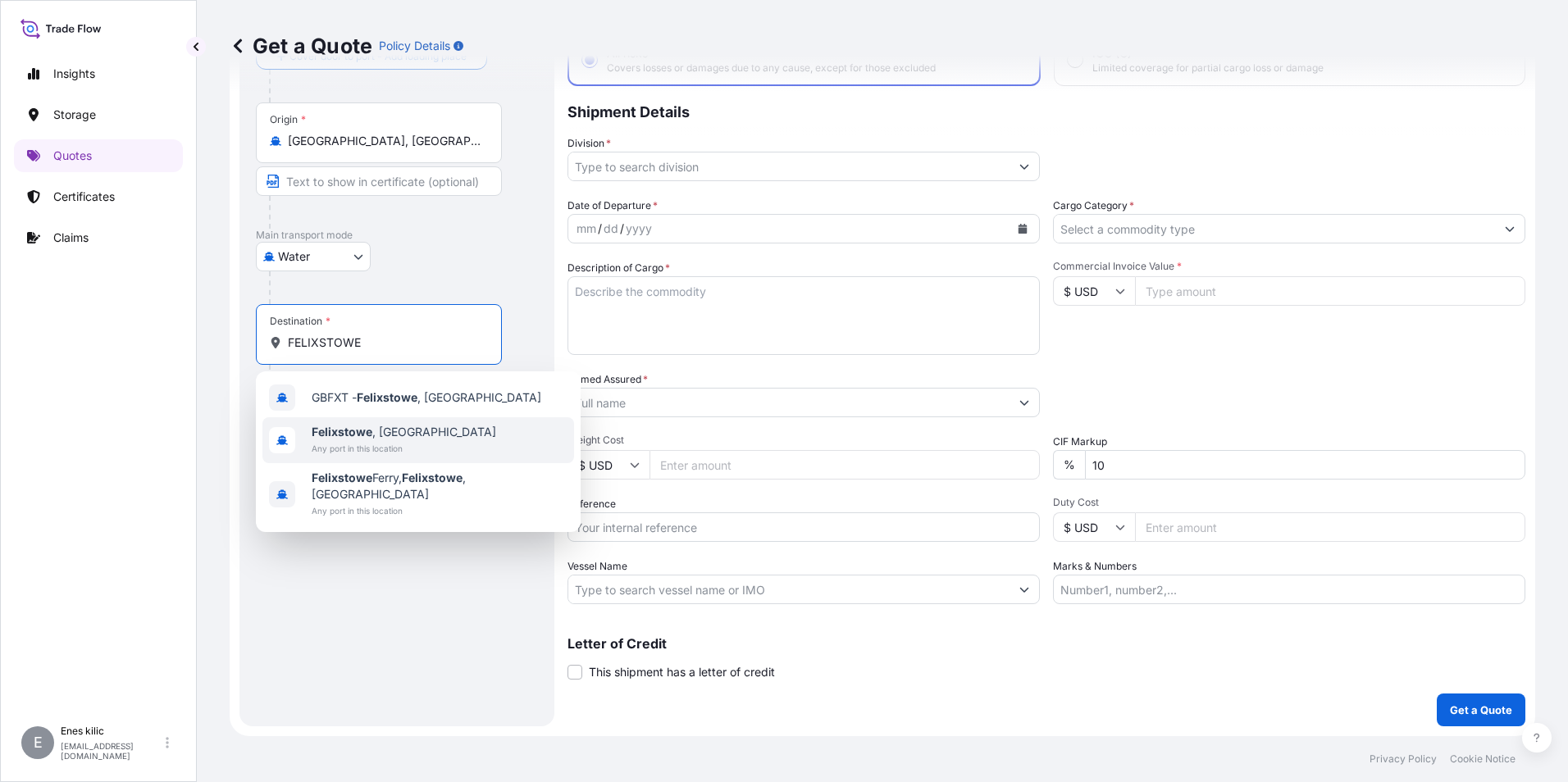
click at [401, 423] on div "[GEOGRAPHIC_DATA] , [GEOGRAPHIC_DATA] Any port in this location" at bounding box center [418, 441] width 311 height 46
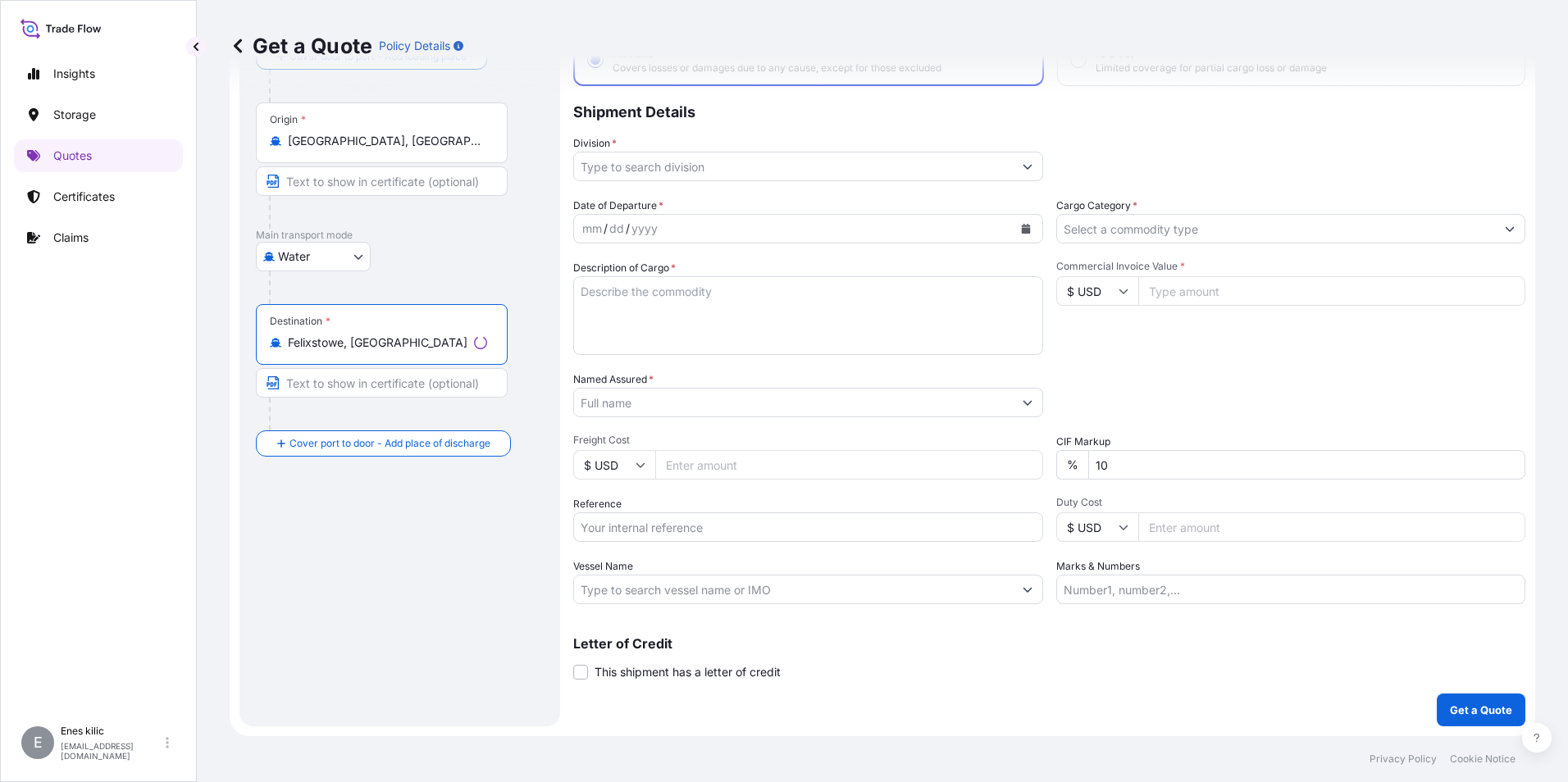
type input "Felixstowe, [GEOGRAPHIC_DATA]"
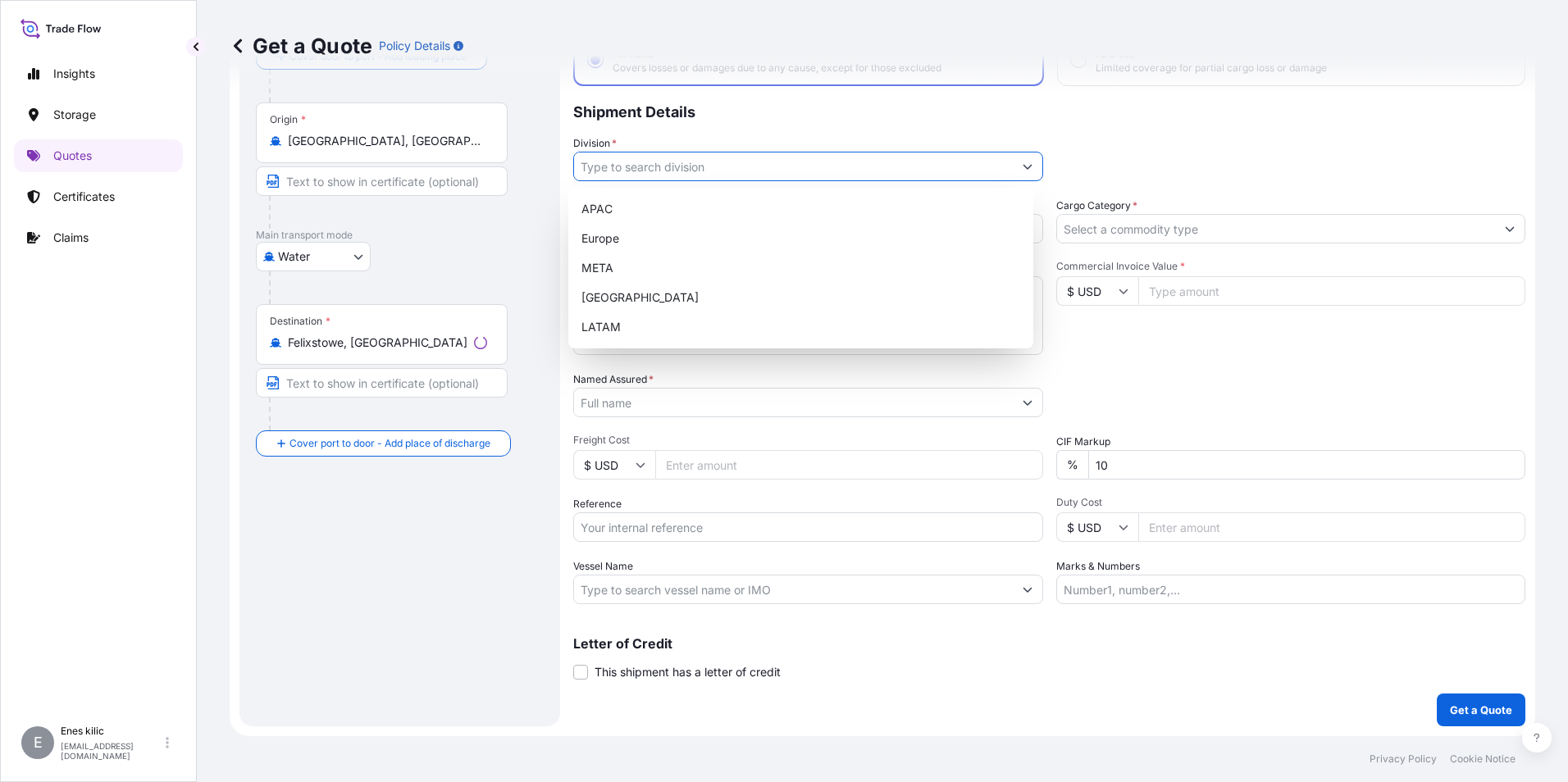
click at [657, 168] on input "Division *" at bounding box center [793, 166] width 439 height 29
click at [653, 276] on div "META" at bounding box center [801, 268] width 452 height 29
type input "META"
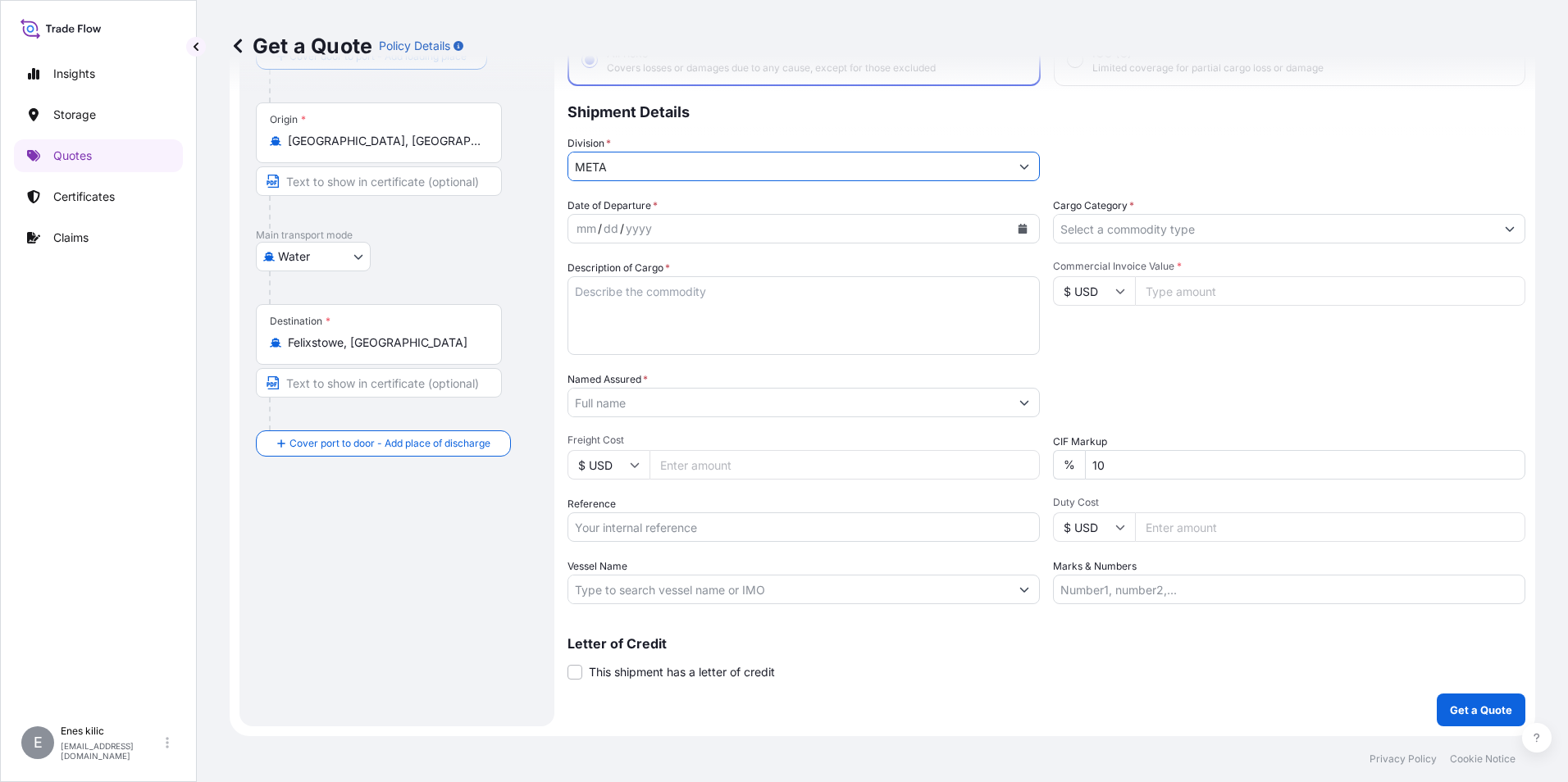
click at [1170, 227] on input "Cargo Category *" at bounding box center [1274, 229] width 442 height 29
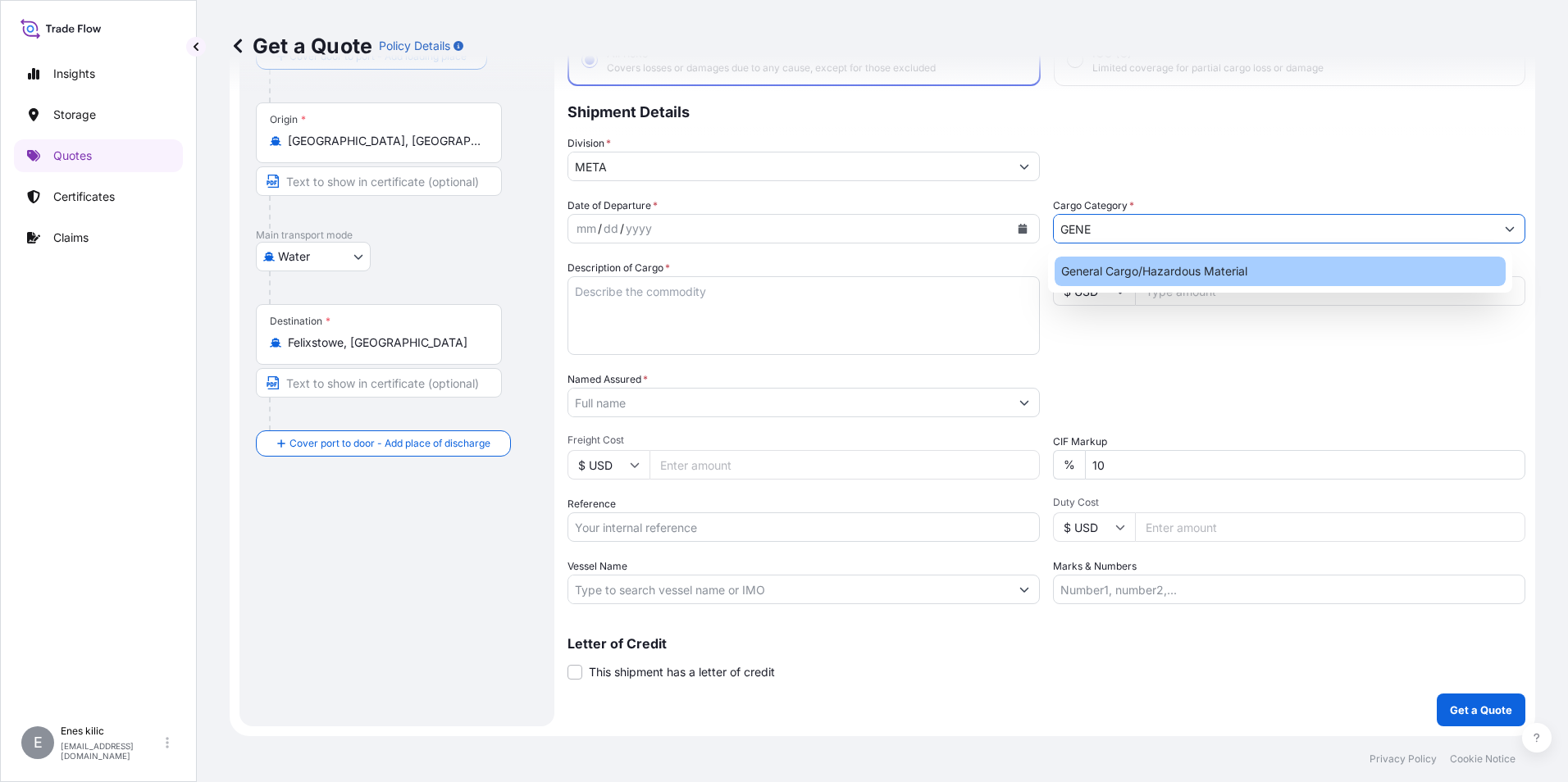
click at [1150, 270] on div "General Cargo/Hazardous Material" at bounding box center [1281, 272] width 452 height 29
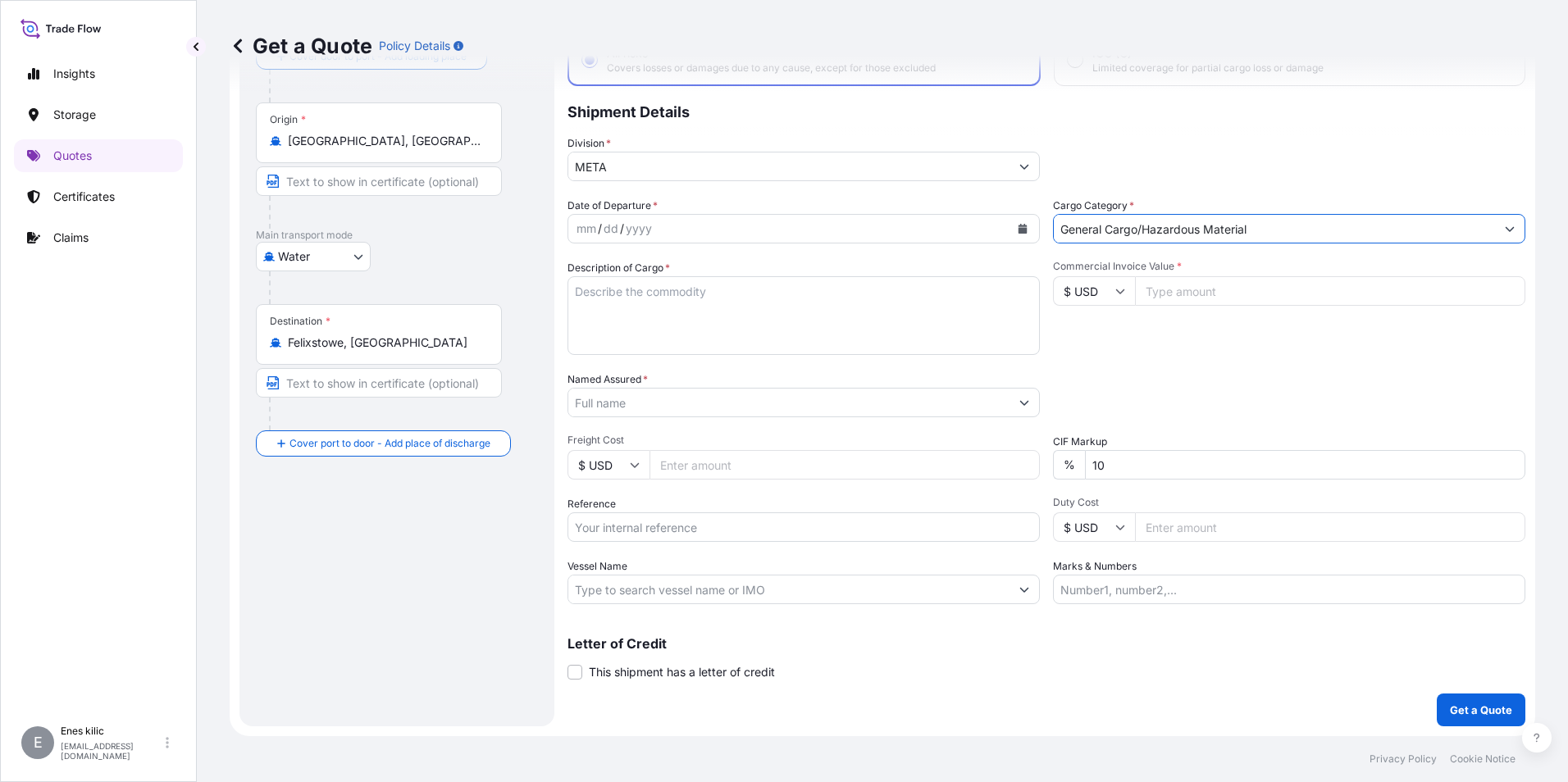
type input "General Cargo/Hazardous Material"
click at [788, 227] on div "mm / dd / yyyy" at bounding box center [789, 229] width 442 height 29
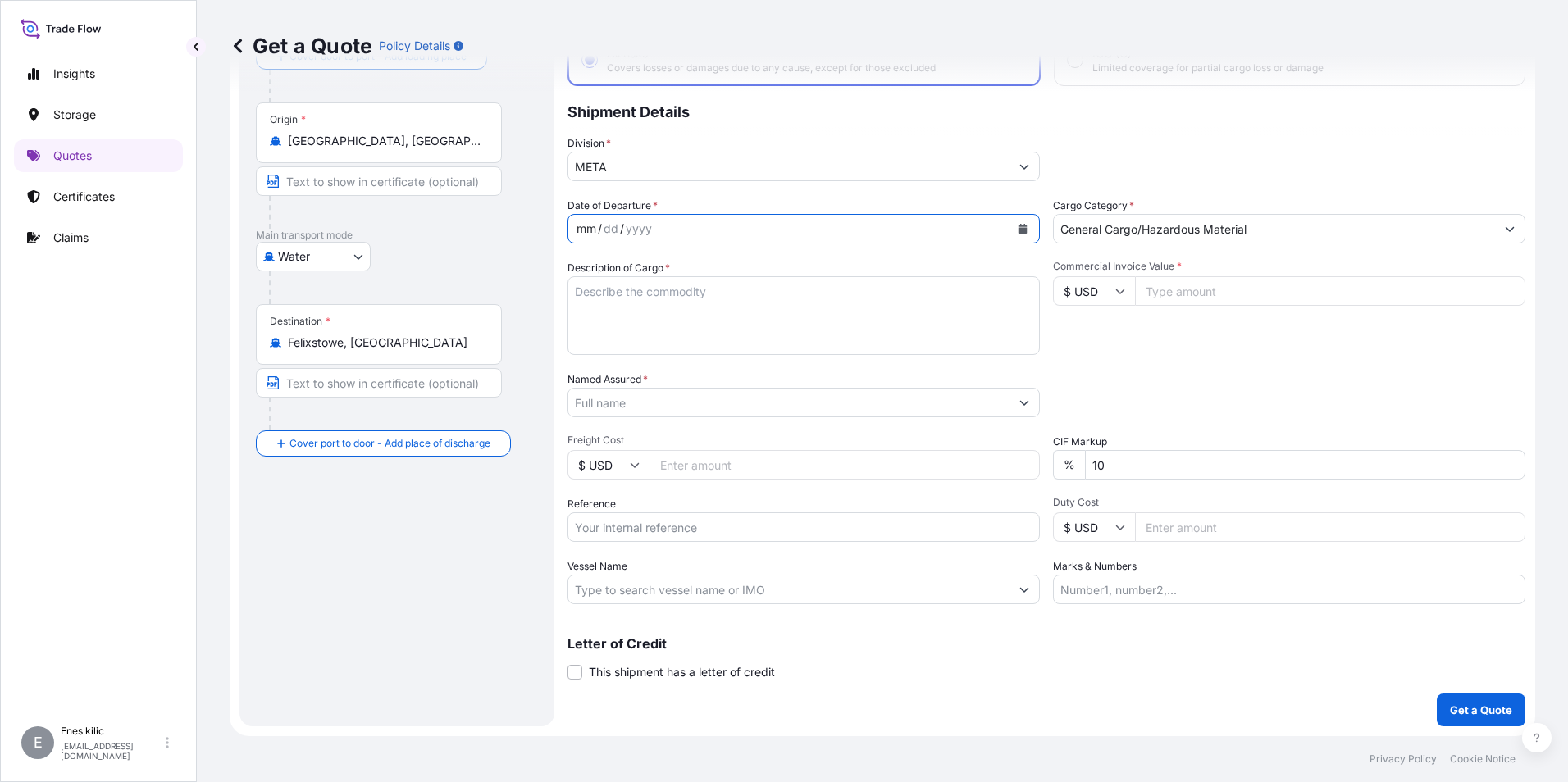
click at [1020, 228] on icon "Calendar" at bounding box center [1023, 229] width 9 height 10
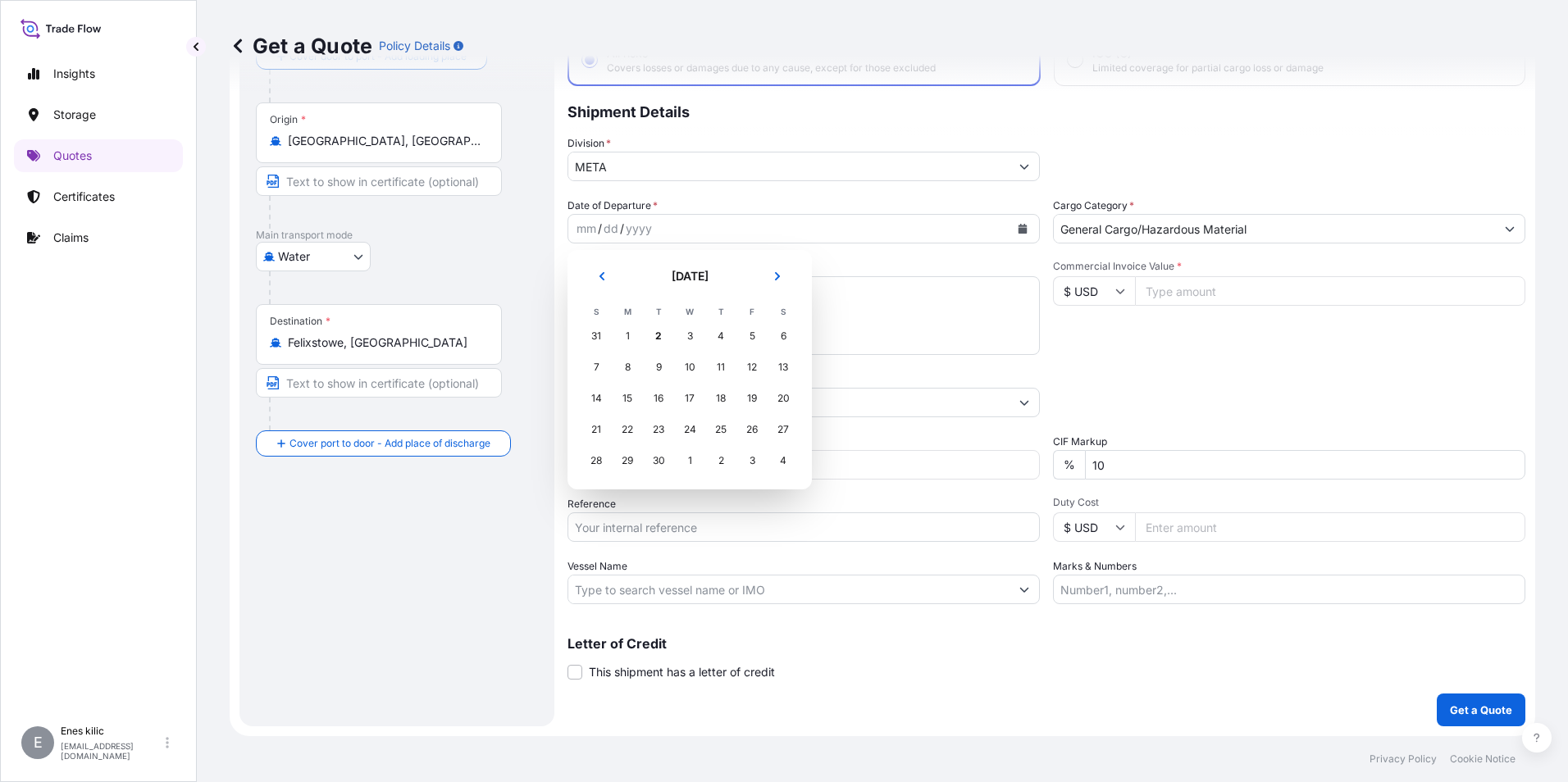
click at [661, 339] on div "2" at bounding box center [658, 336] width 29 height 29
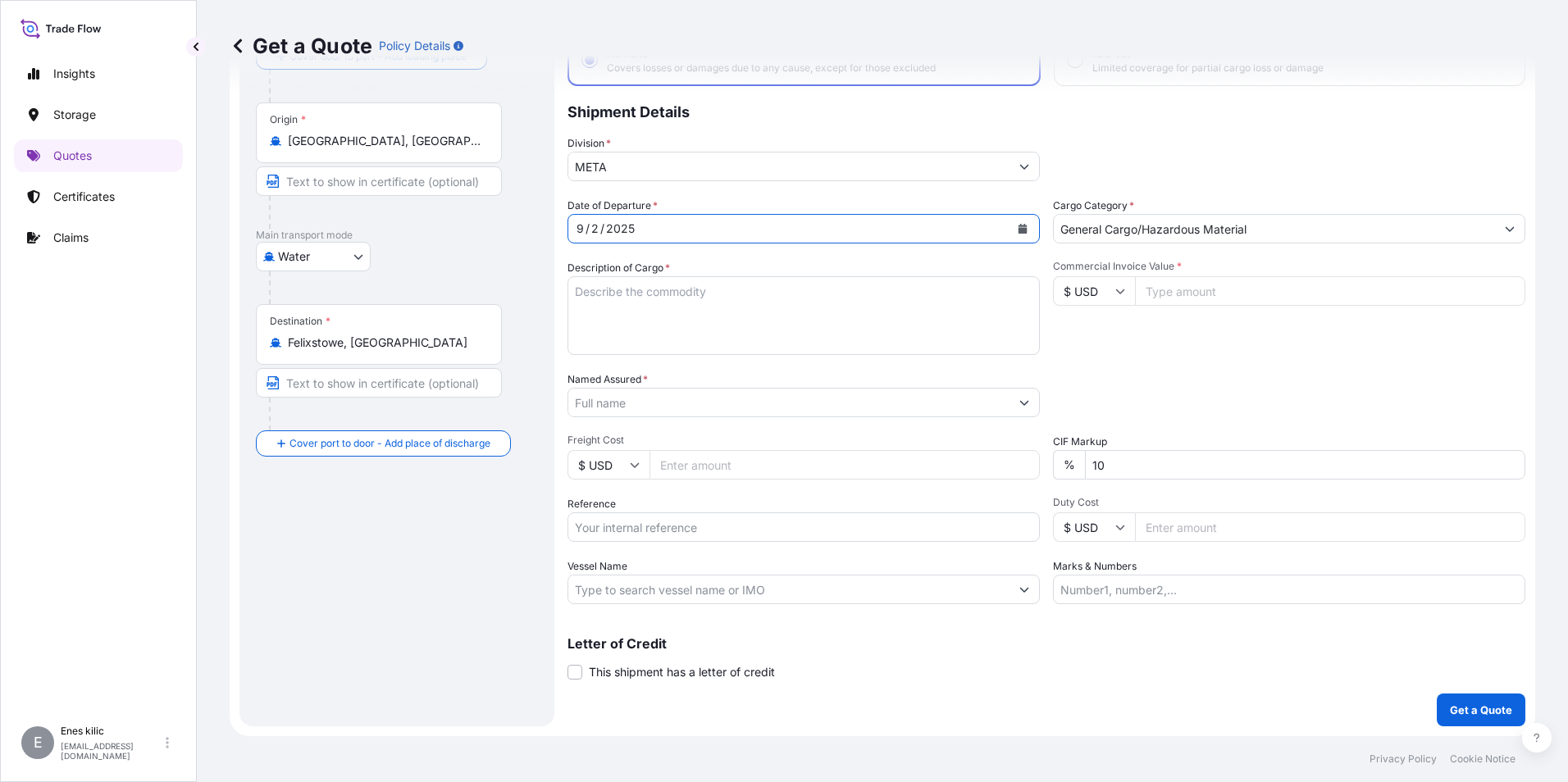
click at [671, 297] on textarea "Description of Cargo *" at bounding box center [803, 316] width 472 height 79
click at [628, 310] on textarea "Description of Cargo *" at bounding box center [803, 316] width 472 height 79
paste textarea "Veriler alınıyor. Birkaç saniye bekledikten sonra kesmeyi veya kopyalamayı yeni…"
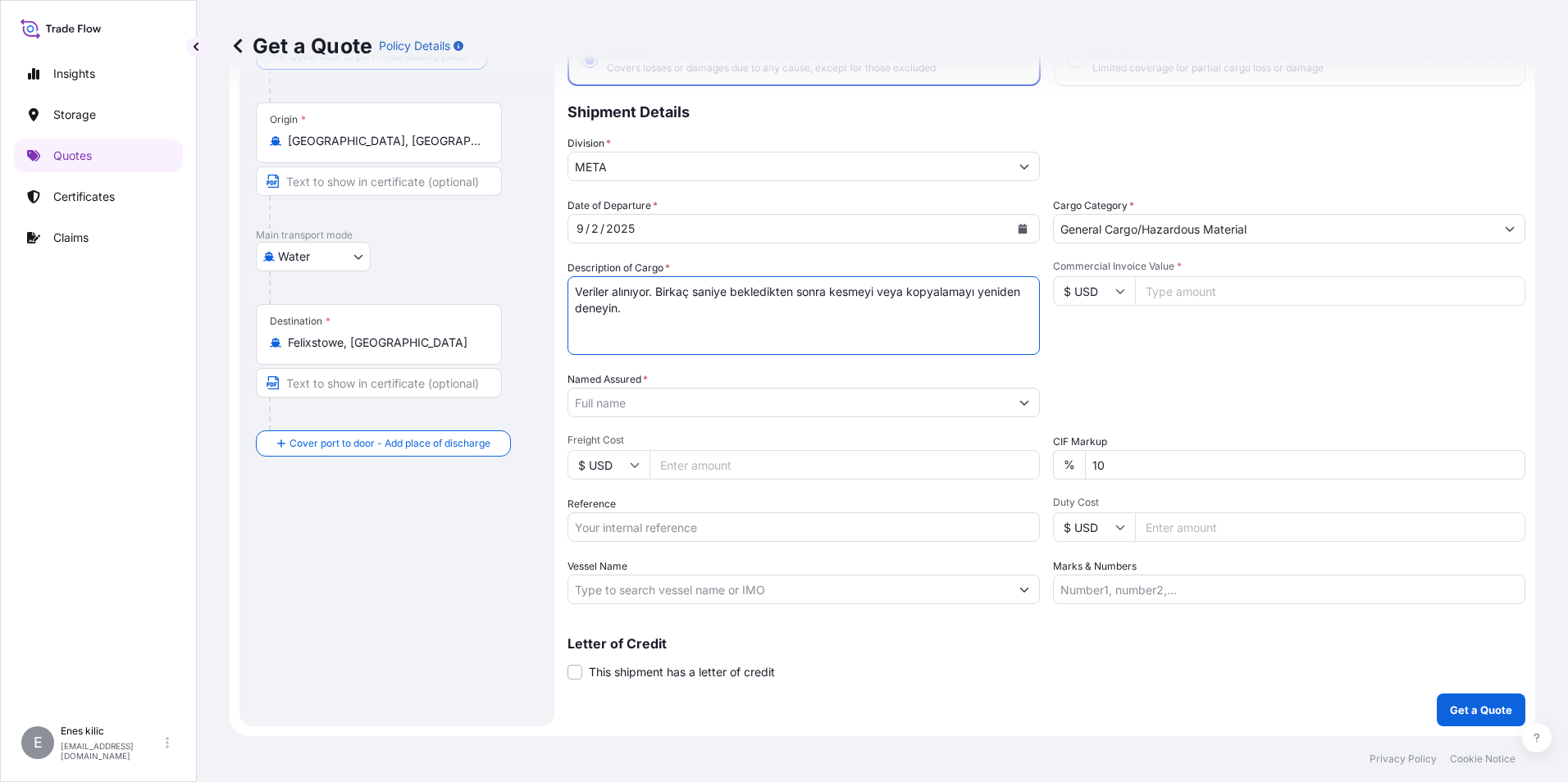
paste textarea "TRHU 356 161-6"
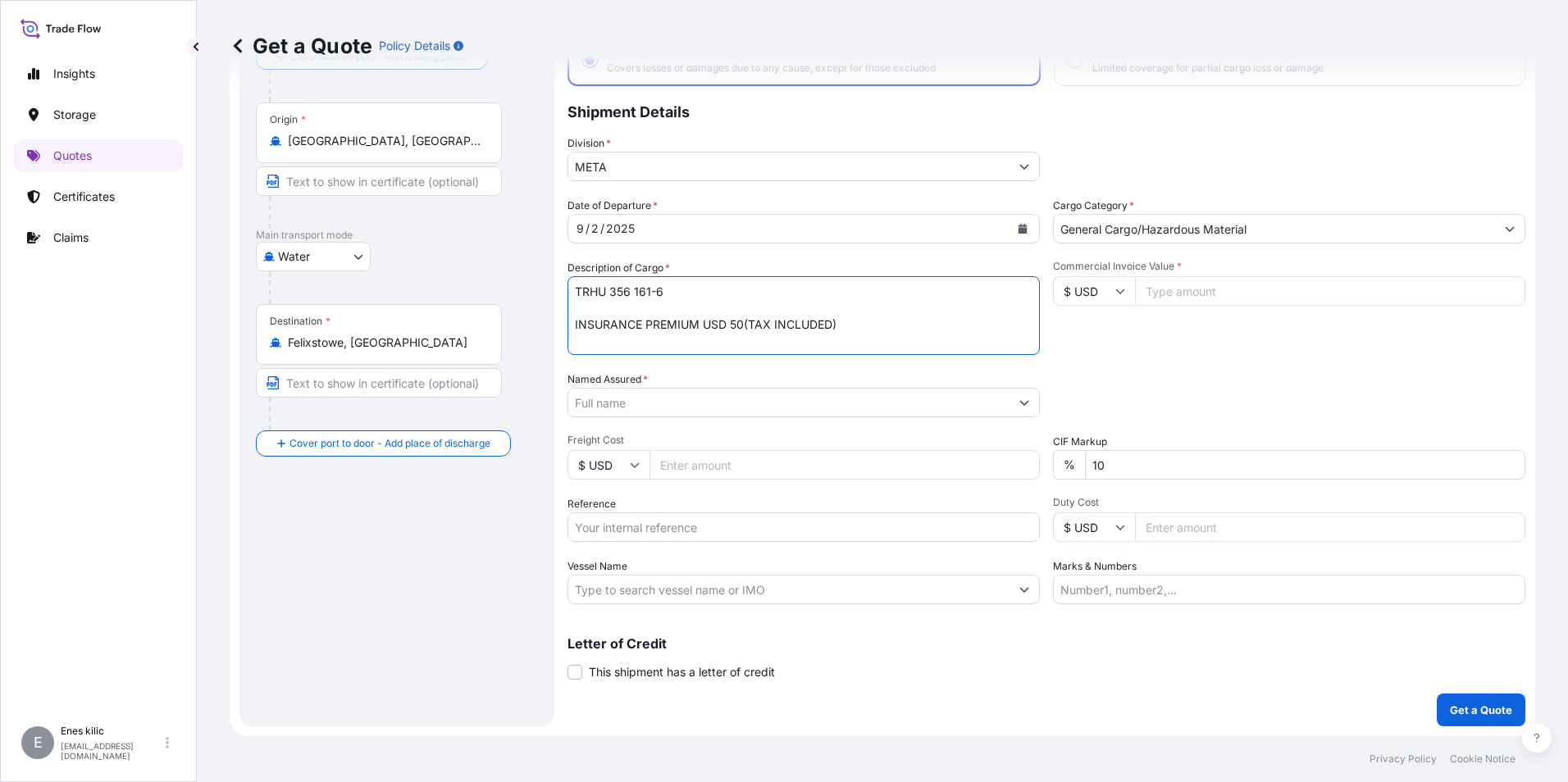
type textarea "TRHU 356 161-6 INSURANCE PREMIUM USD 50(TAX INCLUDED)"
click at [1290, 288] on input "Commercial Invoice Value *" at bounding box center [1329, 291] width 390 height 29
click at [1115, 287] on icon at bounding box center [1120, 291] width 10 height 10
click at [1094, 361] on div "£ GBP" at bounding box center [1088, 371] width 69 height 31
type input "£ GBP"
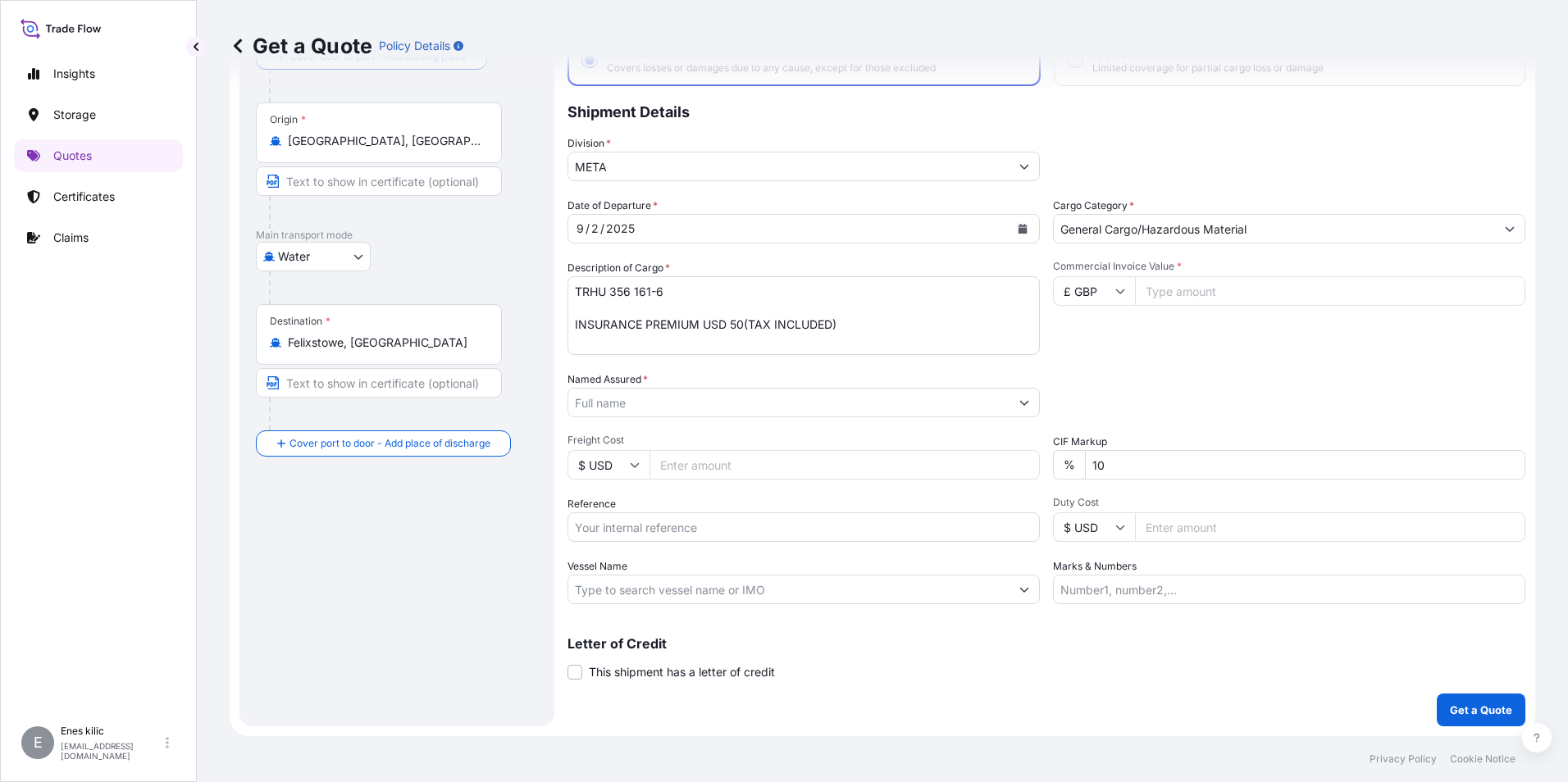
click at [1176, 293] on input "Commercial Invoice Value *" at bounding box center [1329, 291] width 390 height 29
type input "10767.60"
click at [1165, 387] on div "Packing Category Type to search a container mode Please select a primary mode o…" at bounding box center [1289, 395] width 472 height 46
click at [789, 426] on div "Date of Departure * [DATE] Cargo Category * General Cargo/Hazardous Material De…" at bounding box center [1046, 400] width 958 height 407
click at [789, 408] on input "Named Assured *" at bounding box center [789, 402] width 442 height 29
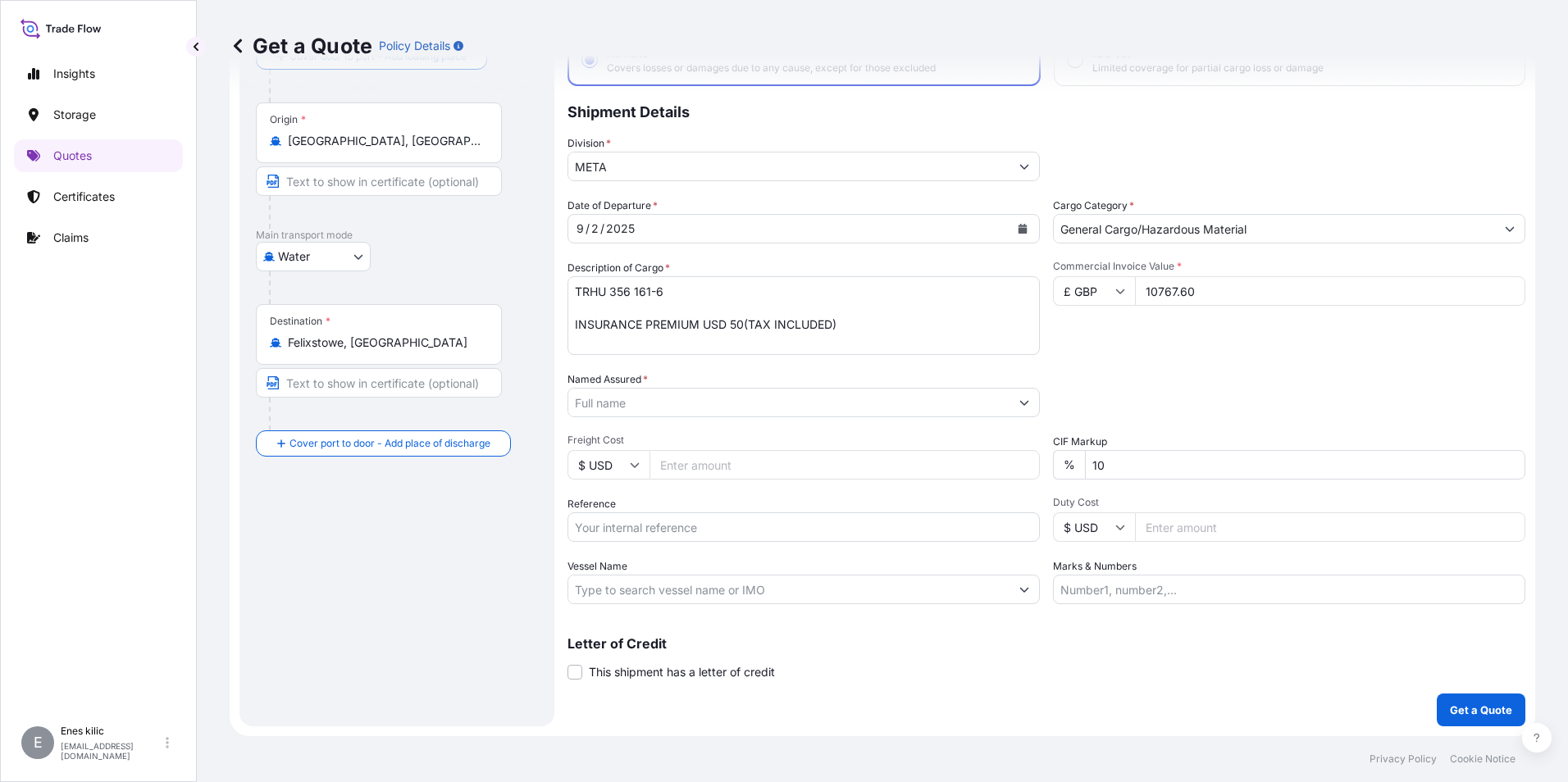
click at [719, 410] on input "Named Assured *" at bounding box center [789, 402] width 442 height 29
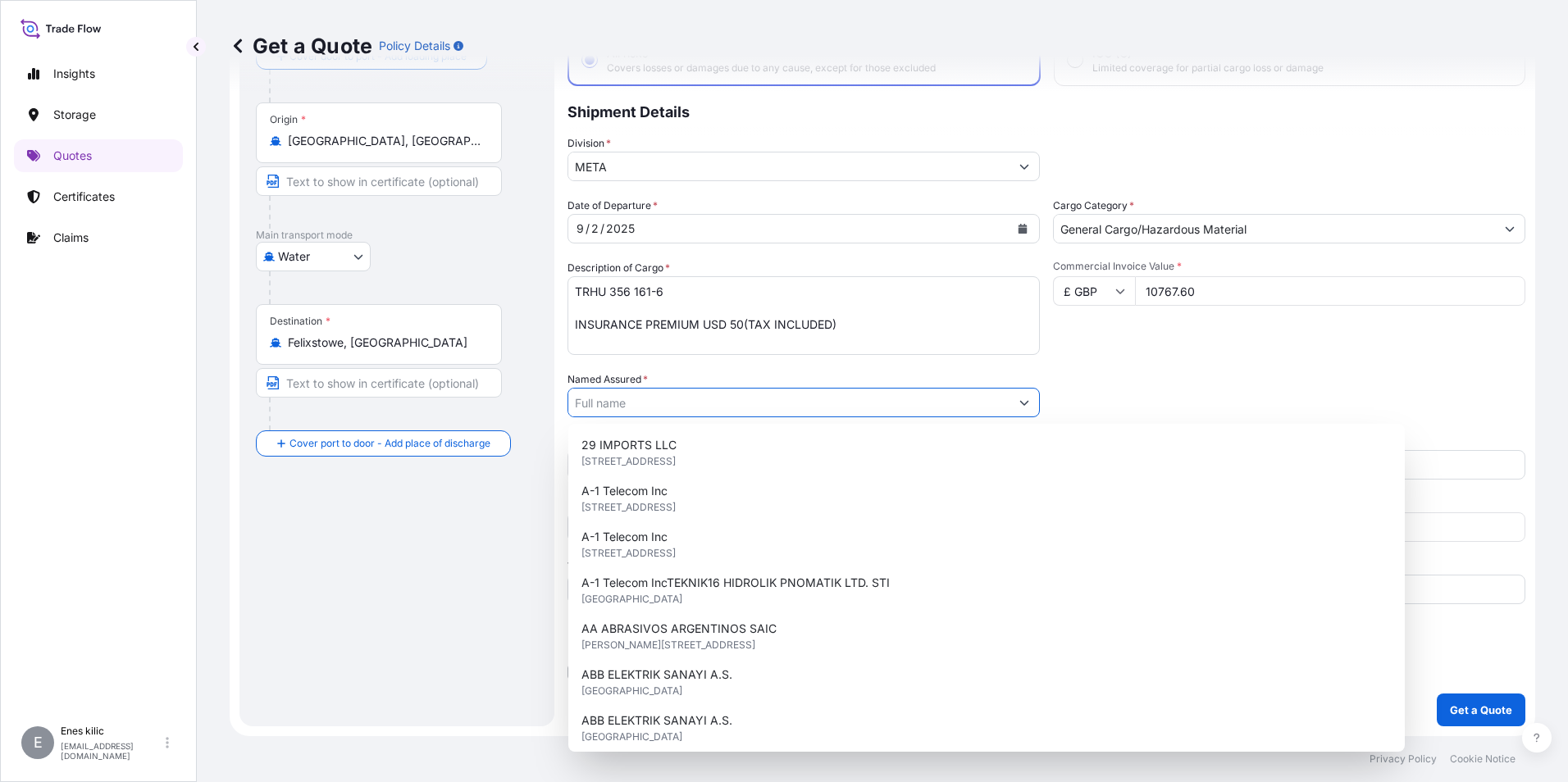
paste input "AK CELEP PAMUK GIDA TARIM ÜRÜNLERİ TEKSTİL VE TURZIM [DOMAIN_NAME] STI"
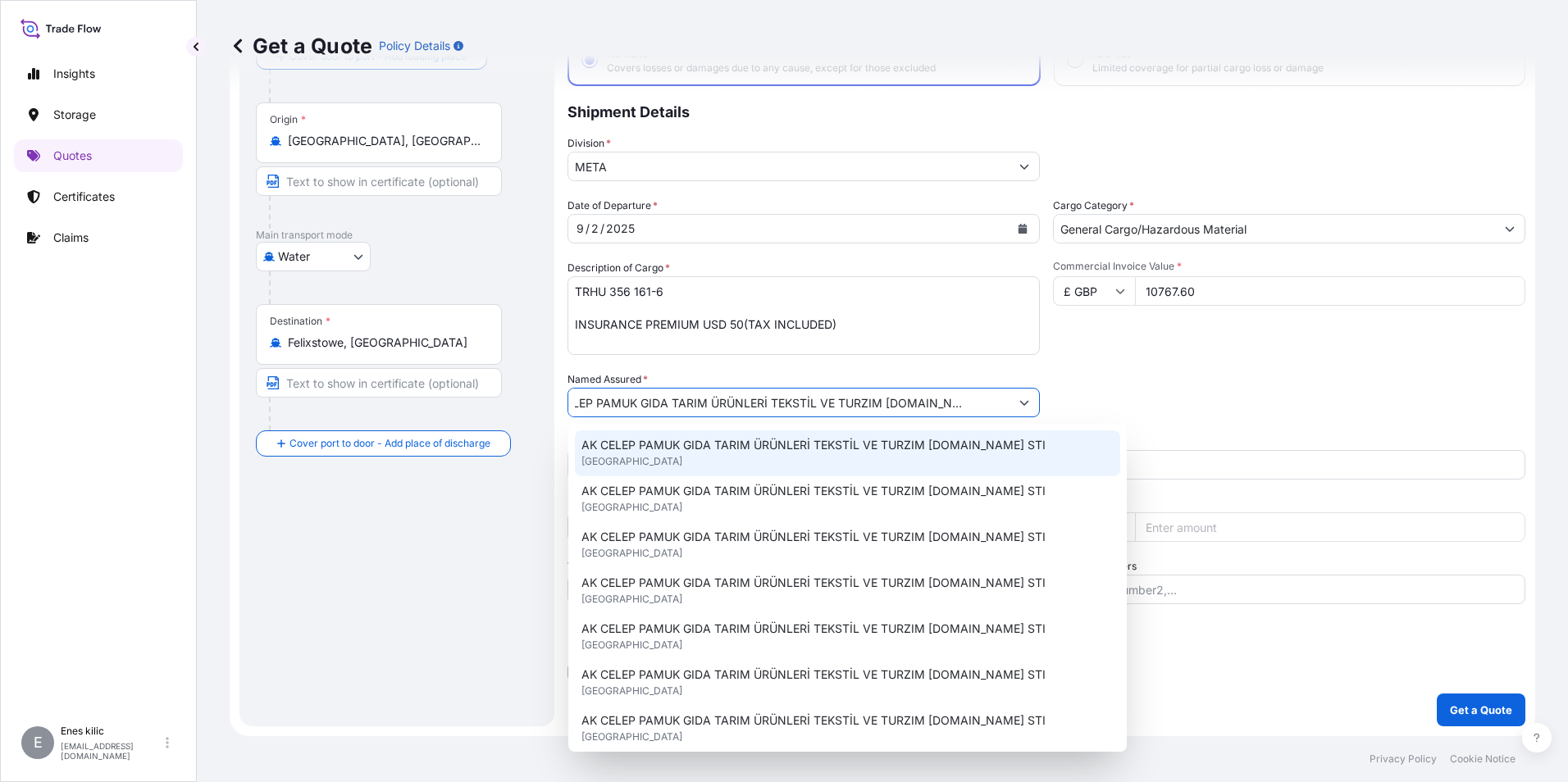
click at [710, 446] on span "AK CELEP PAMUK GIDA TARIM ÜRÜNLERİ TEKSTİL VE TURZIM [DOMAIN_NAME] STI" at bounding box center [813, 445] width 465 height 17
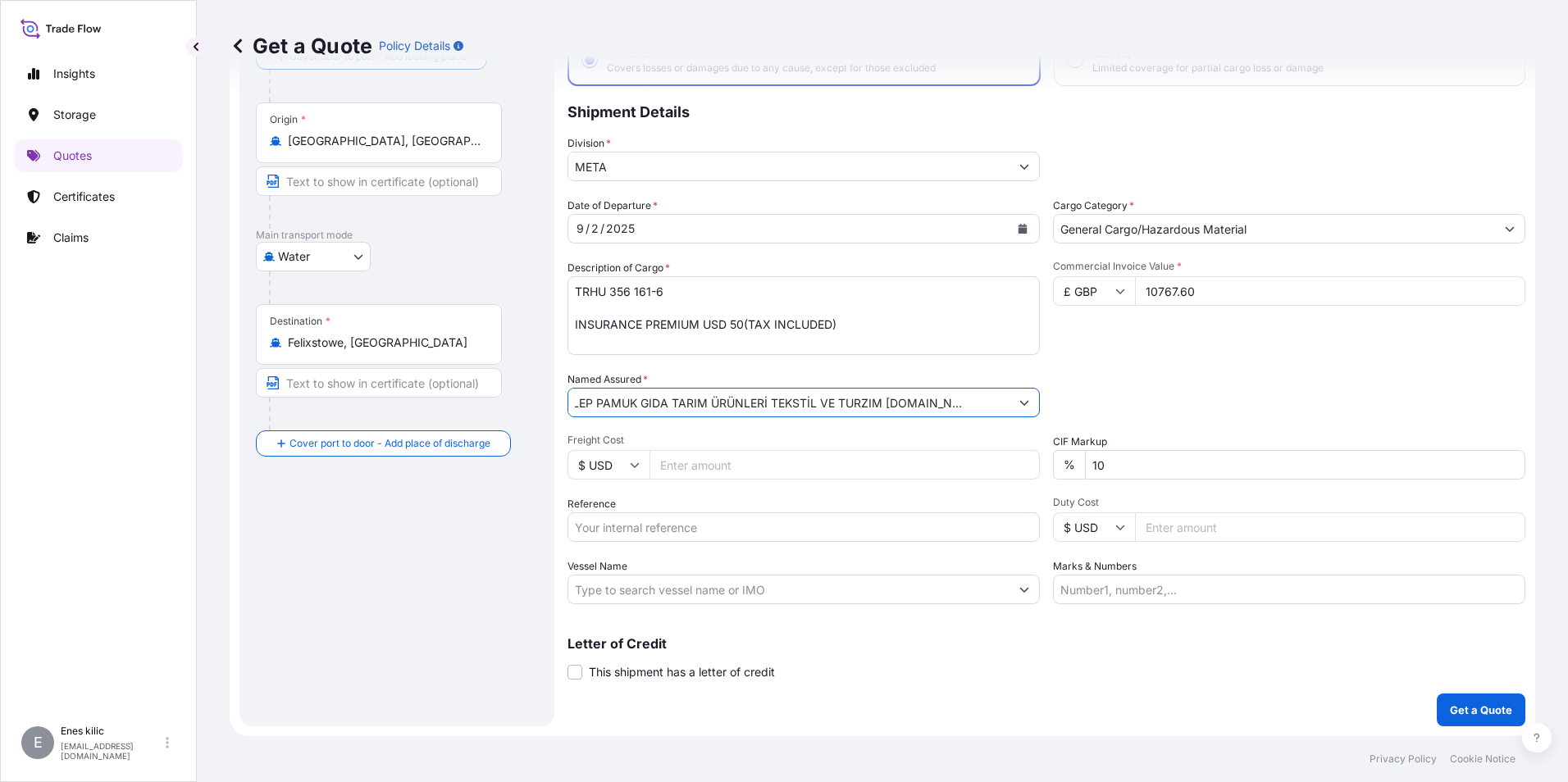
type input "AK CELEP PAMUK GIDA TARIM ÜRÜNLERİ TEKSTİL VE TURZIM [DOMAIN_NAME] STI"
click at [688, 542] on div "Date of Departure * [DATE] Cargo Category * General Cargo/Hazardous Material De…" at bounding box center [1046, 400] width 958 height 407
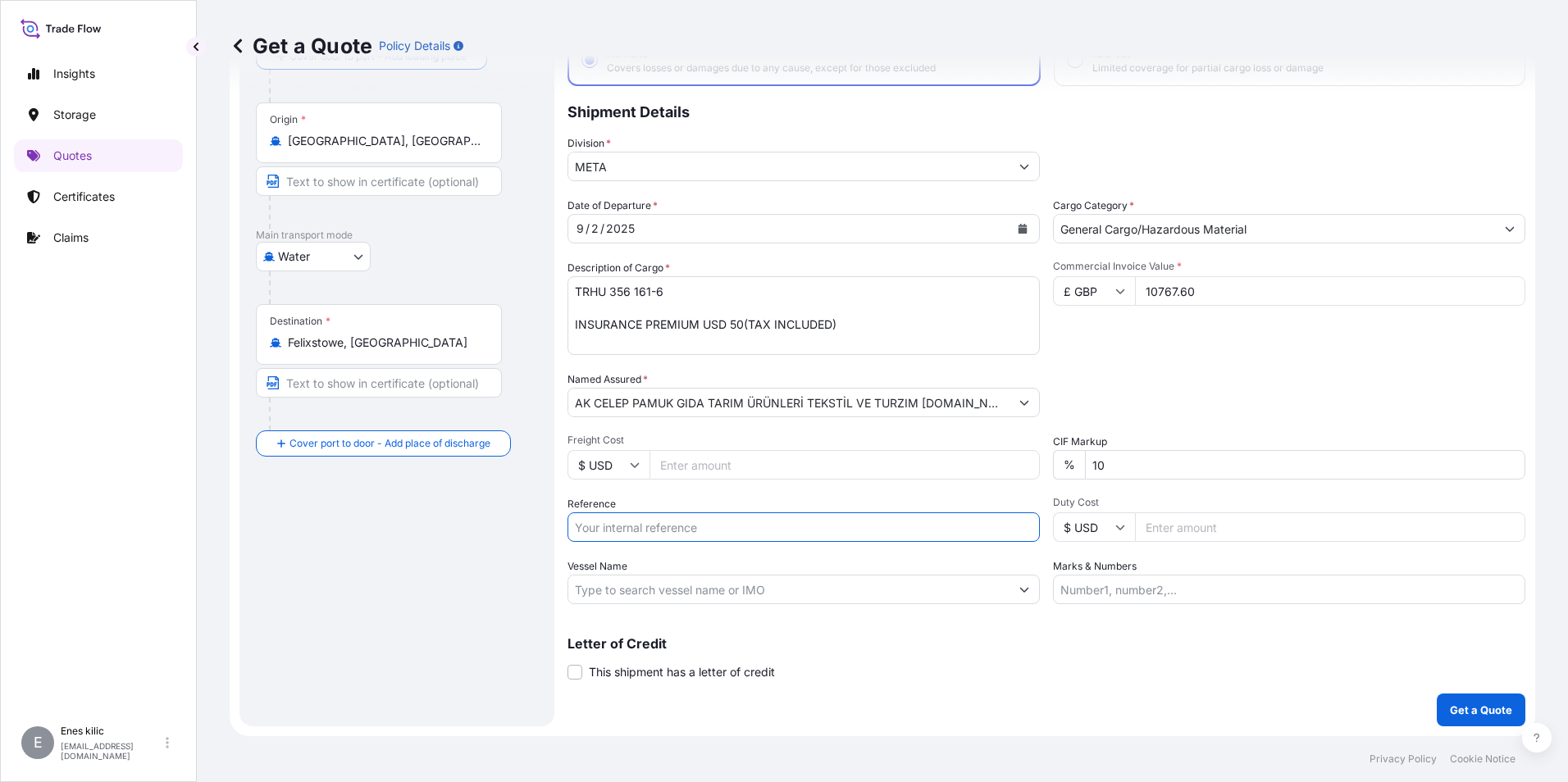
click at [677, 528] on input "Reference" at bounding box center [803, 527] width 472 height 29
click at [706, 516] on input "Reference" at bounding box center [803, 527] width 472 height 29
click at [599, 575] on input "Vessel Name" at bounding box center [789, 589] width 442 height 29
click at [692, 585] on input "Vessel Name" at bounding box center [789, 589] width 442 height 29
paste input "MSC LAUSENNE"
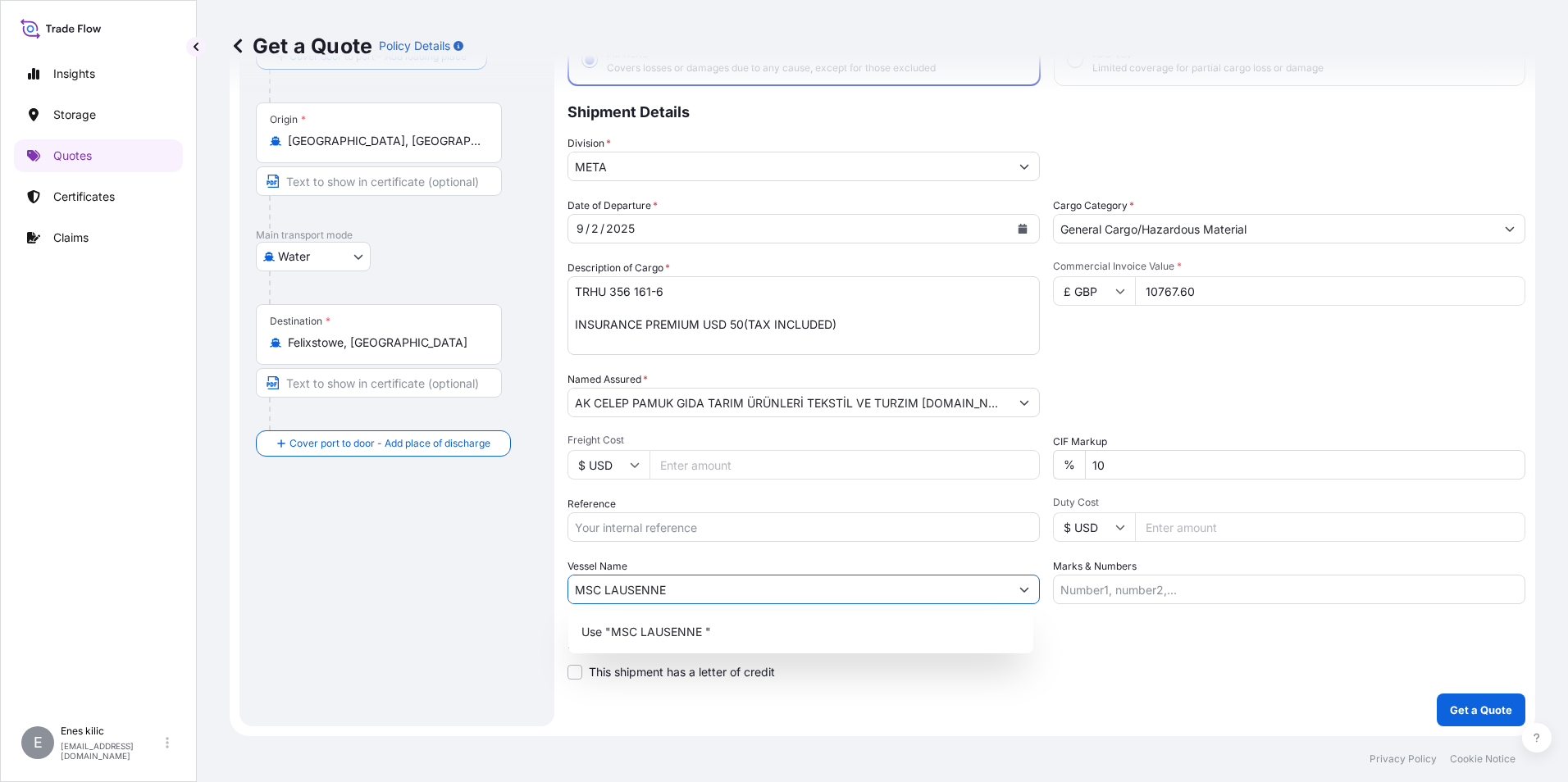
type input "MSC LAUSENNE"
click at [1124, 655] on div "Letter of Credit This shipment has a letter of credit Letter of credit * Letter…" at bounding box center [1046, 658] width 958 height 43
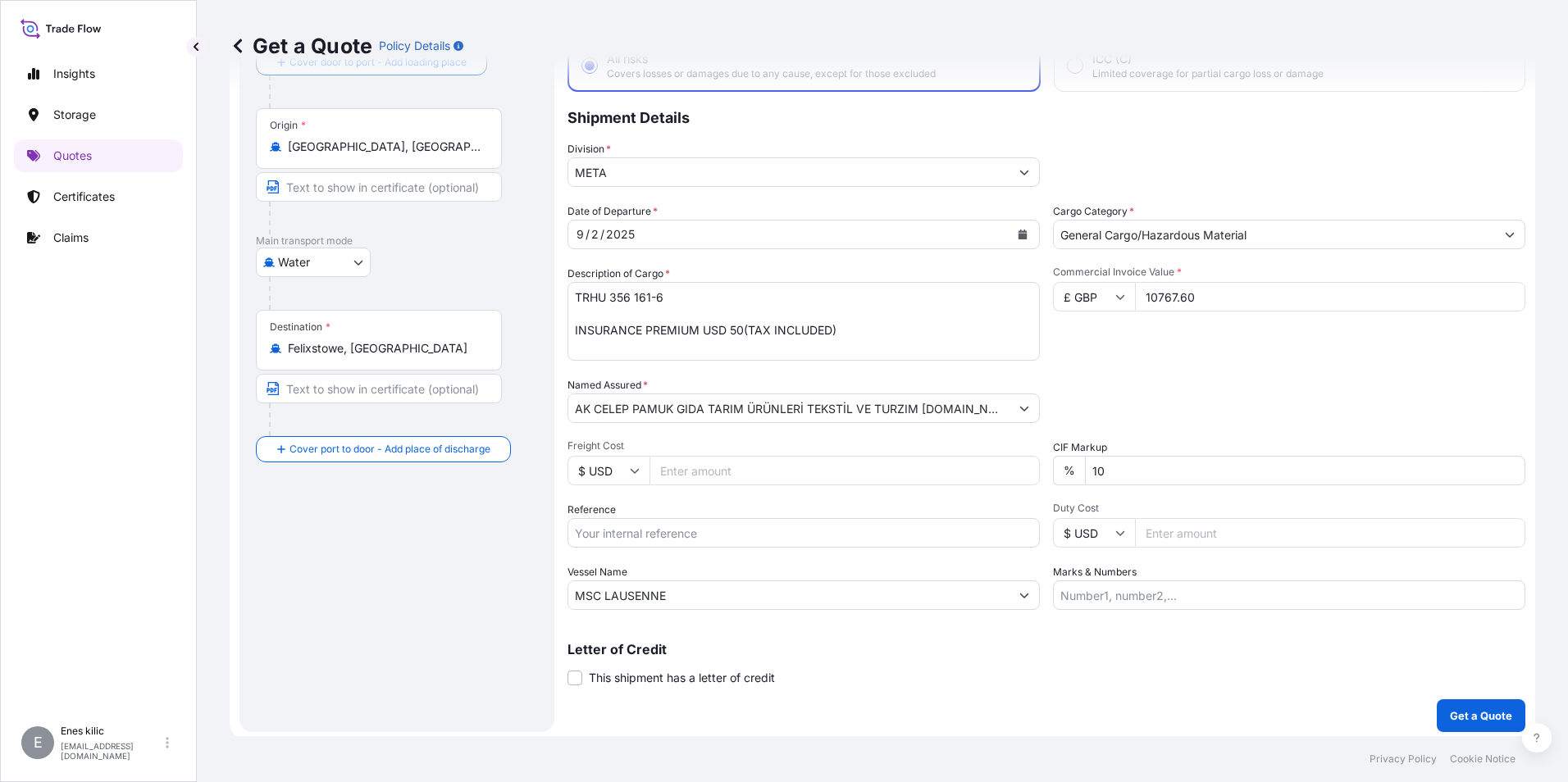
scroll to position [117, 0]
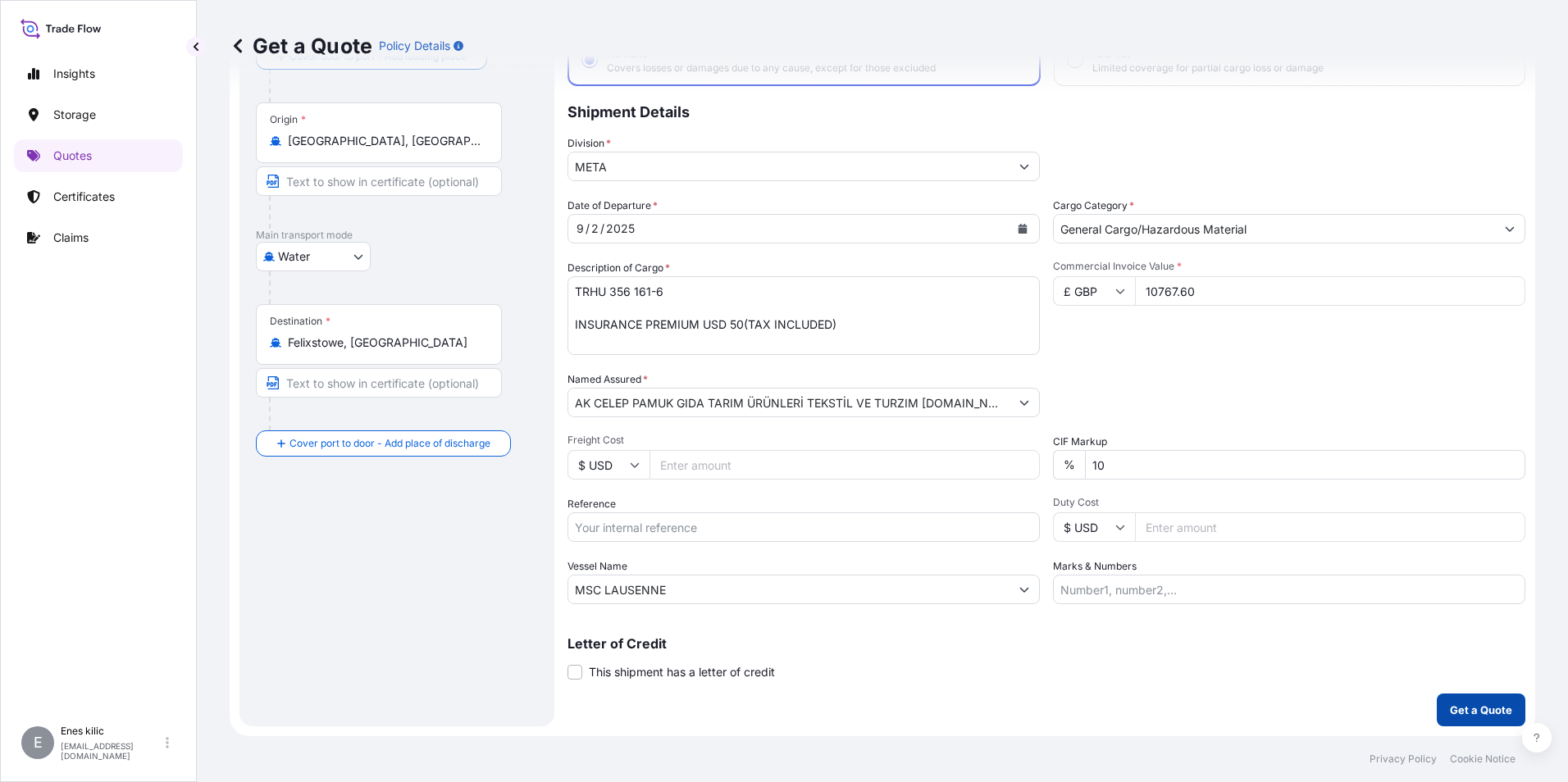
click at [1473, 709] on p "Get a Quote" at bounding box center [1481, 710] width 62 height 17
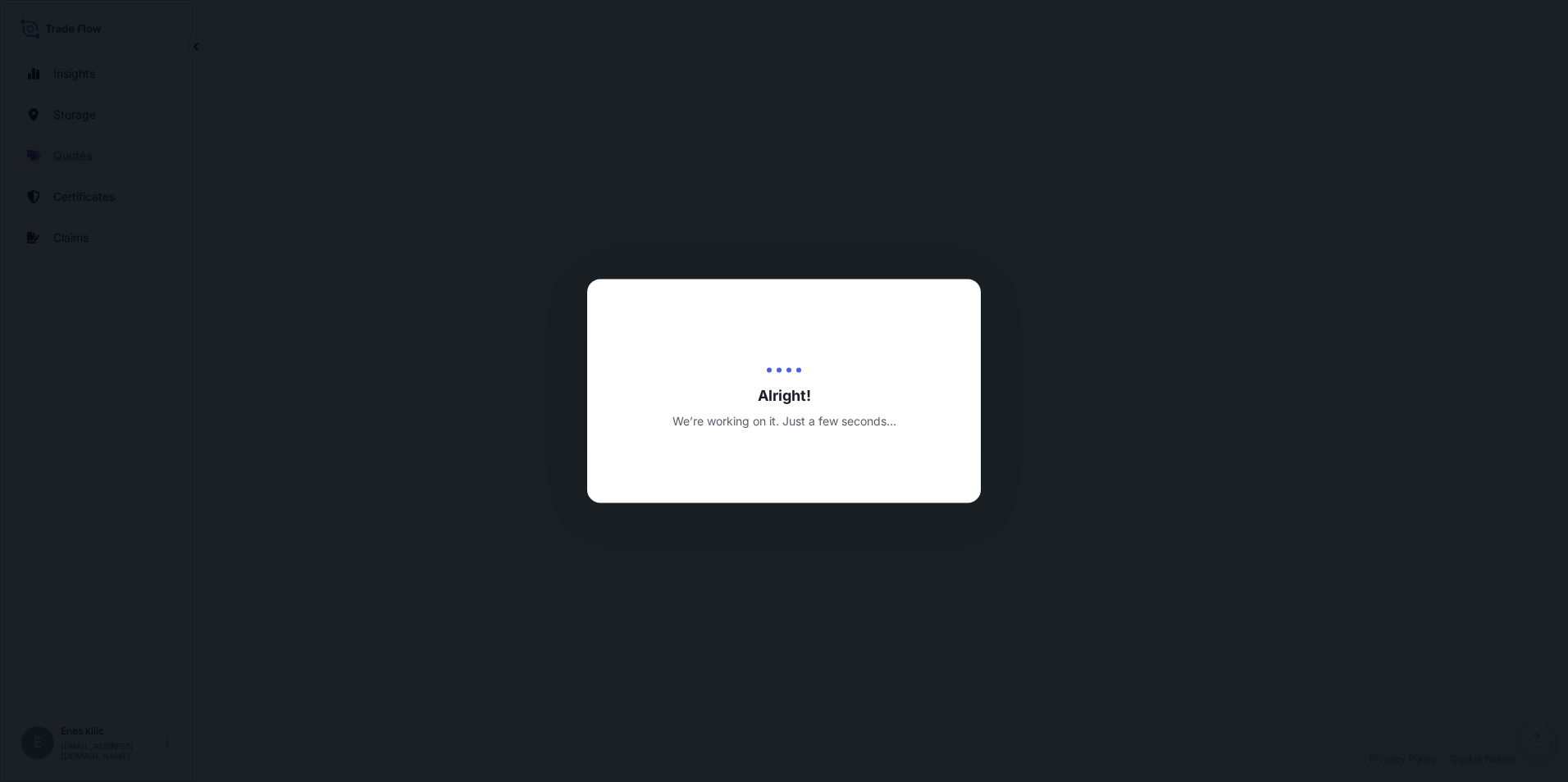
select select "Water"
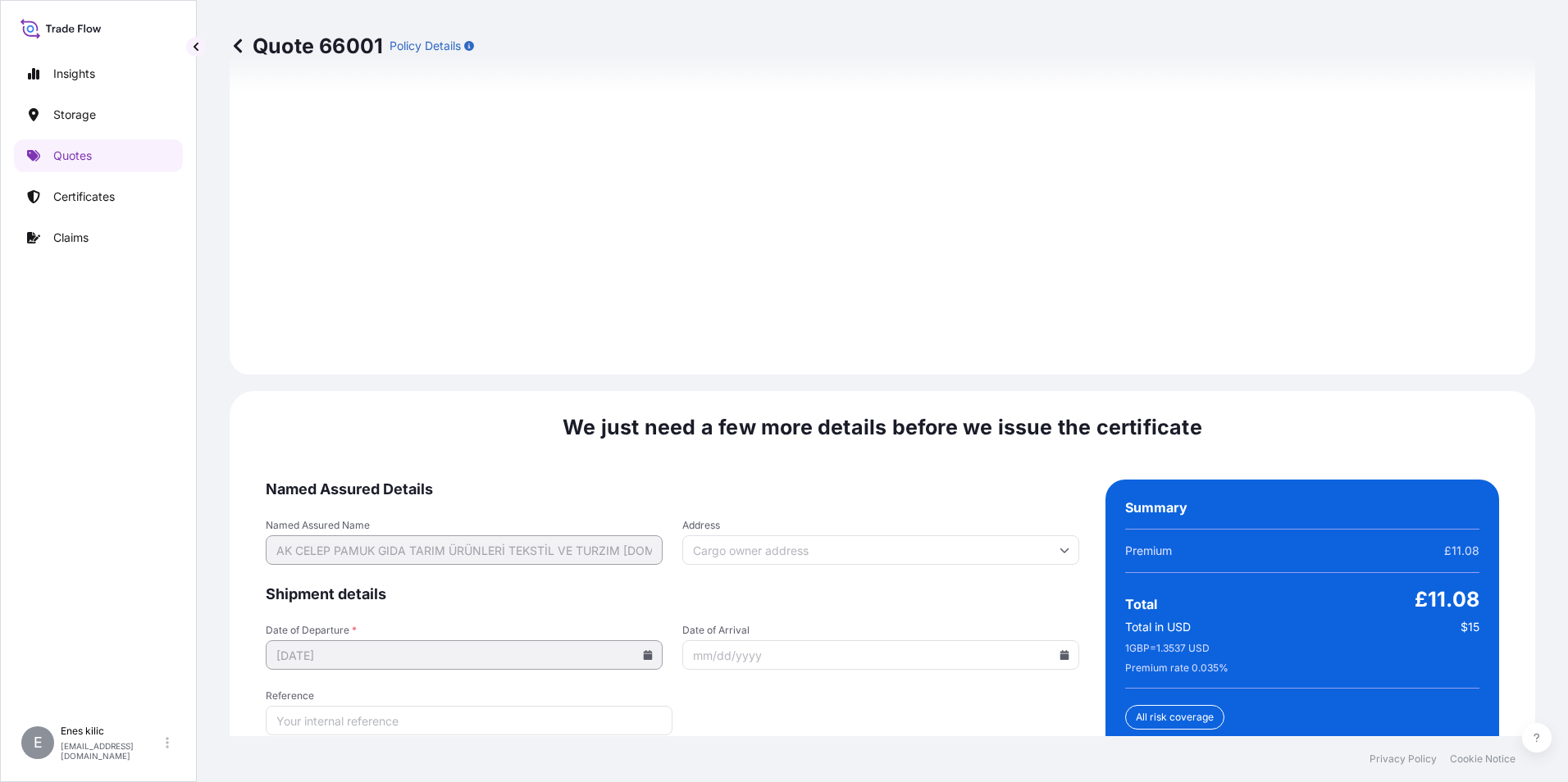
scroll to position [2394, 0]
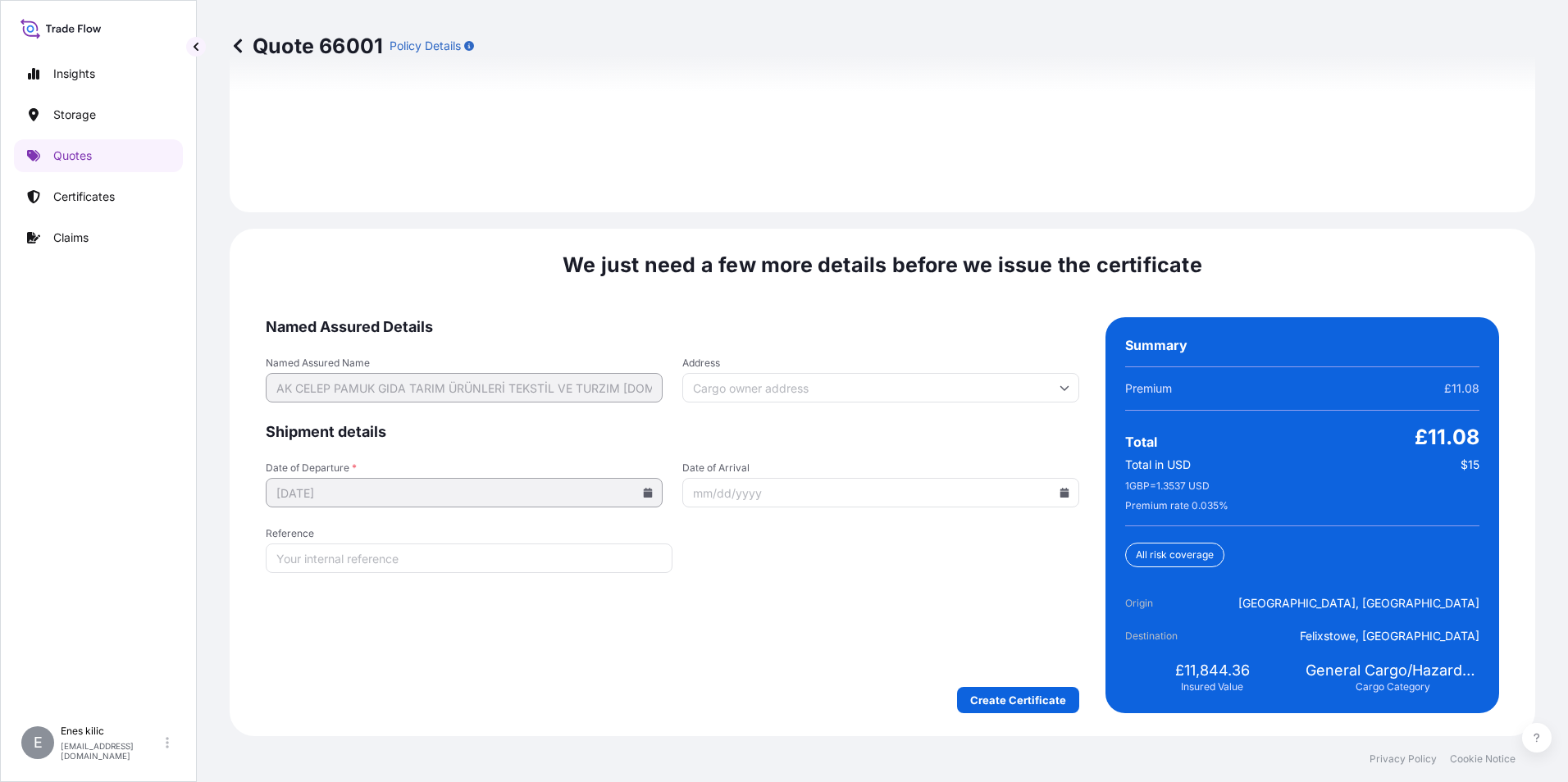
click at [1005, 677] on form "Named Assured Details Named Assured Name AK CELEP PAMUK GIDA TARIM ÜRÜNLERİ TEK…" at bounding box center [672, 515] width 813 height 396
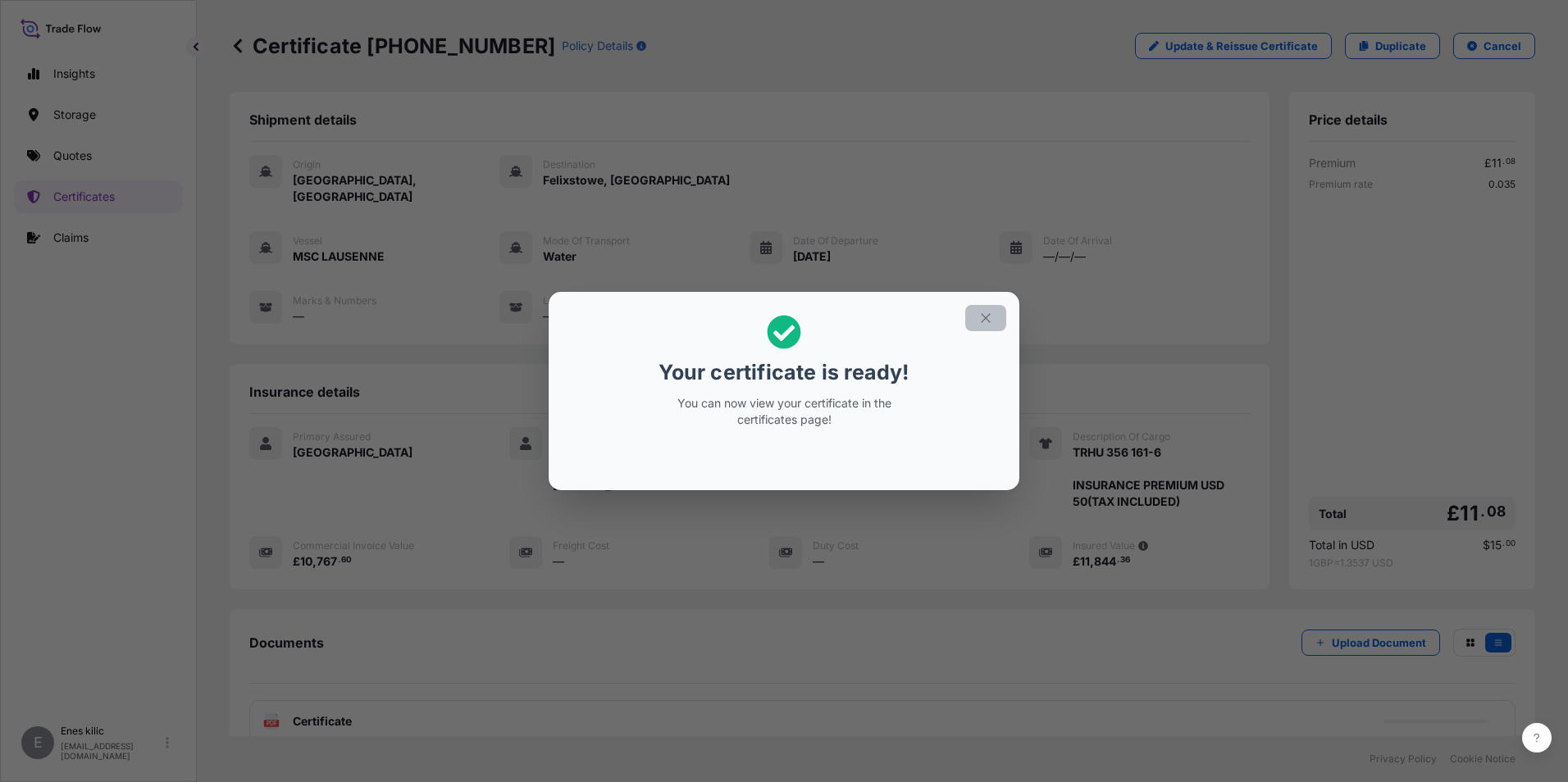
click at [982, 310] on button "button" at bounding box center [985, 318] width 41 height 27
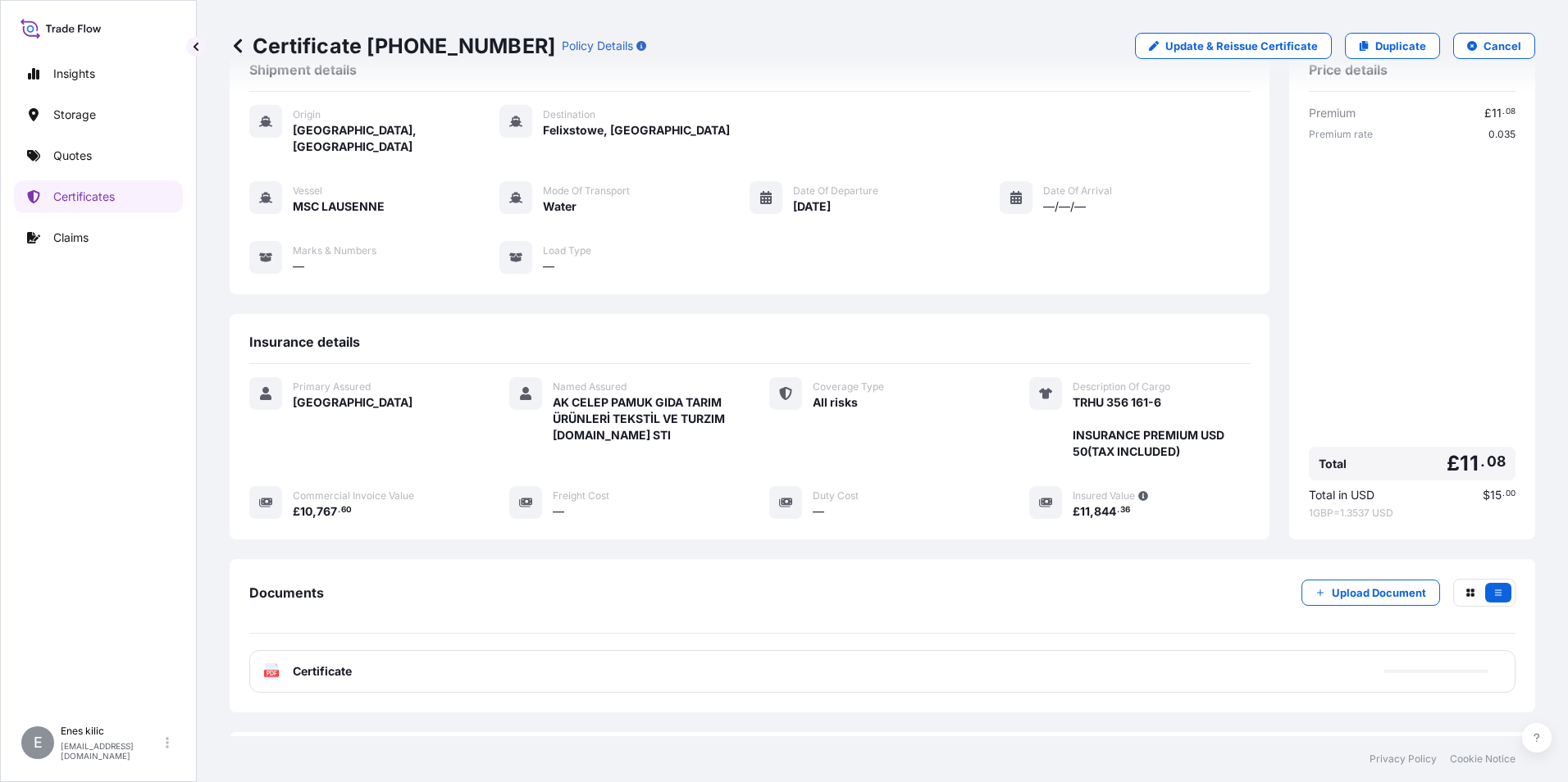
scroll to position [112, 0]
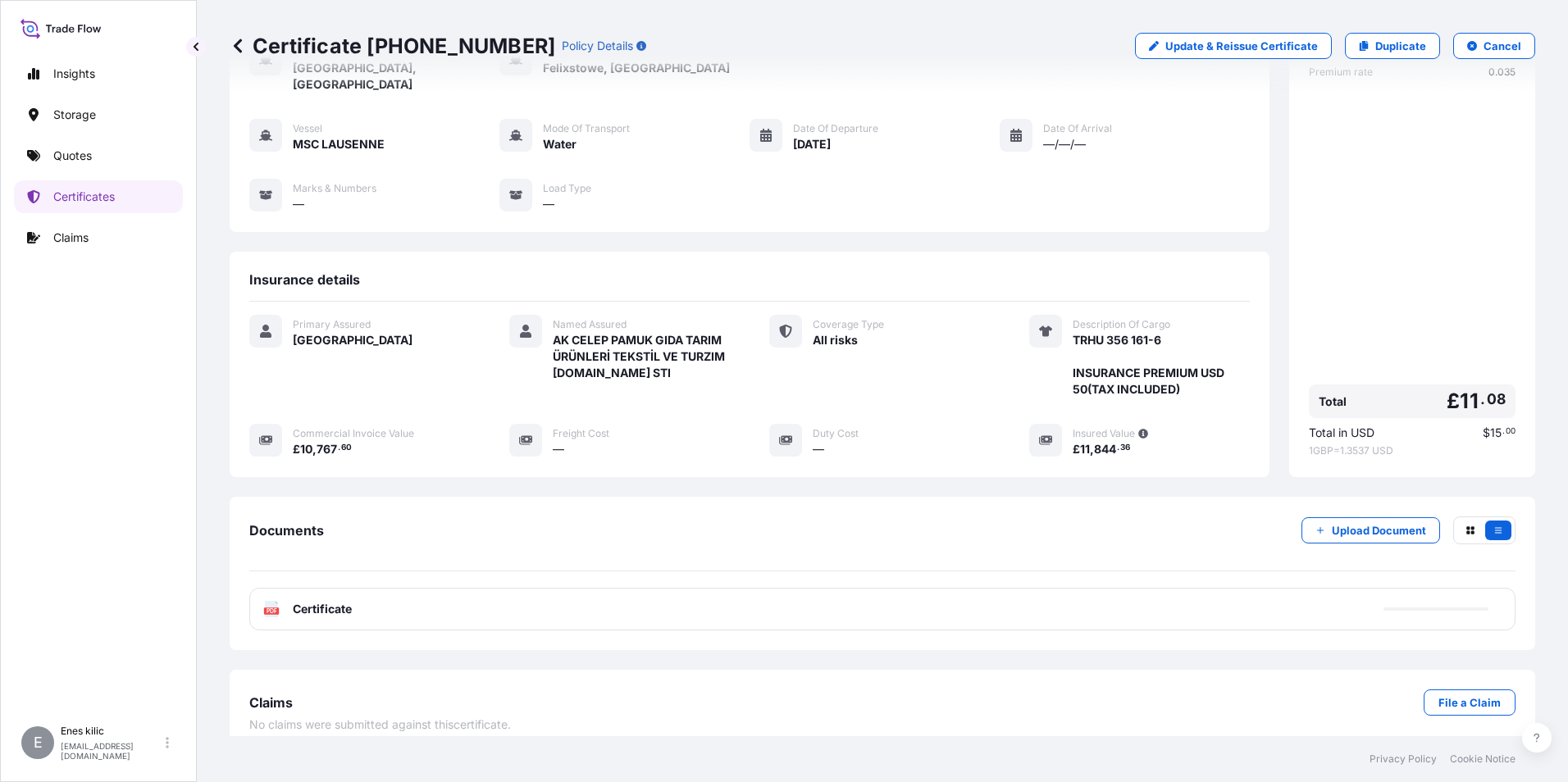
click at [357, 587] on div "PDF Certificate" at bounding box center [882, 609] width 1266 height 42
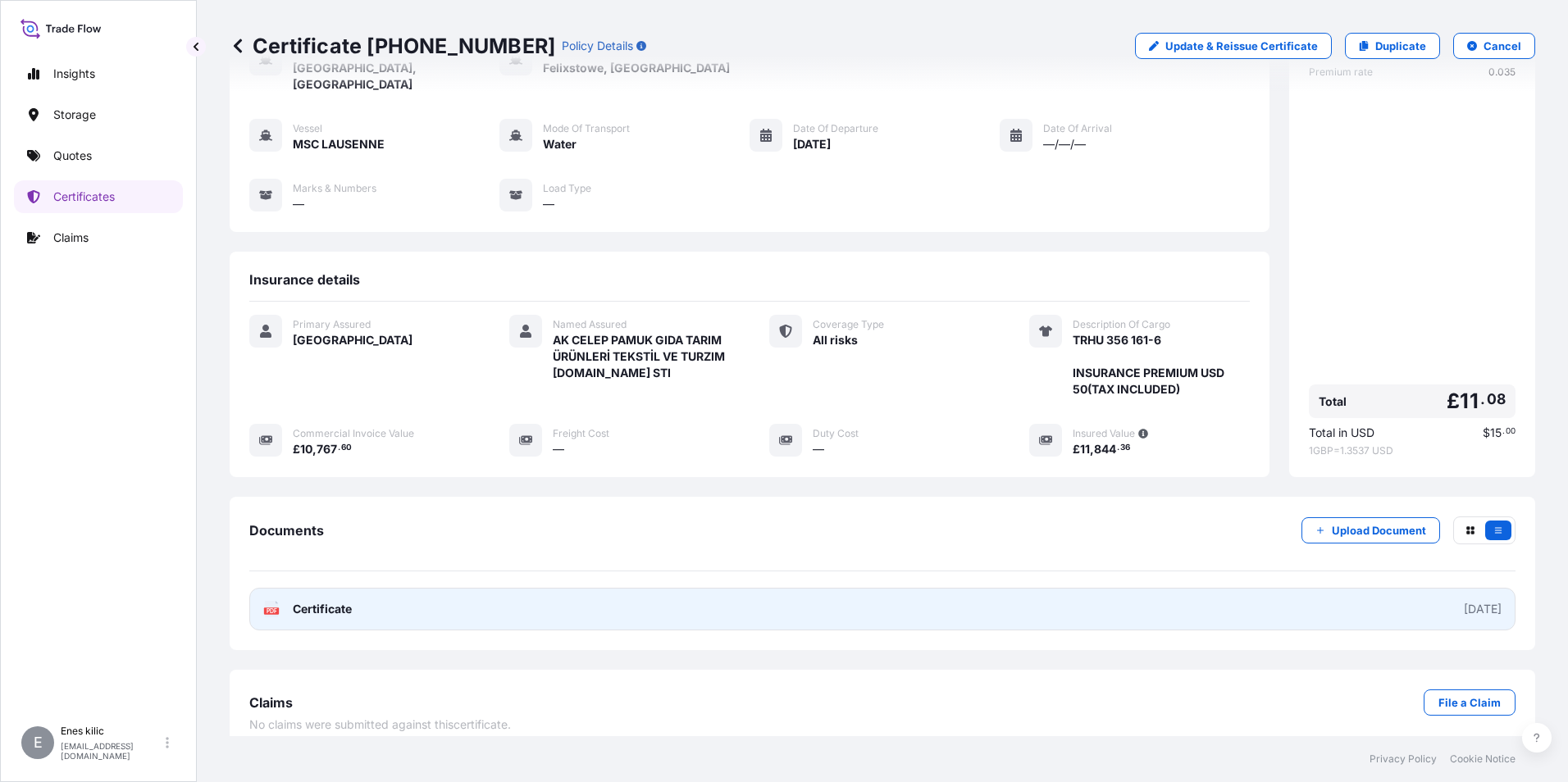
click at [317, 601] on span "Certificate" at bounding box center [322, 609] width 59 height 17
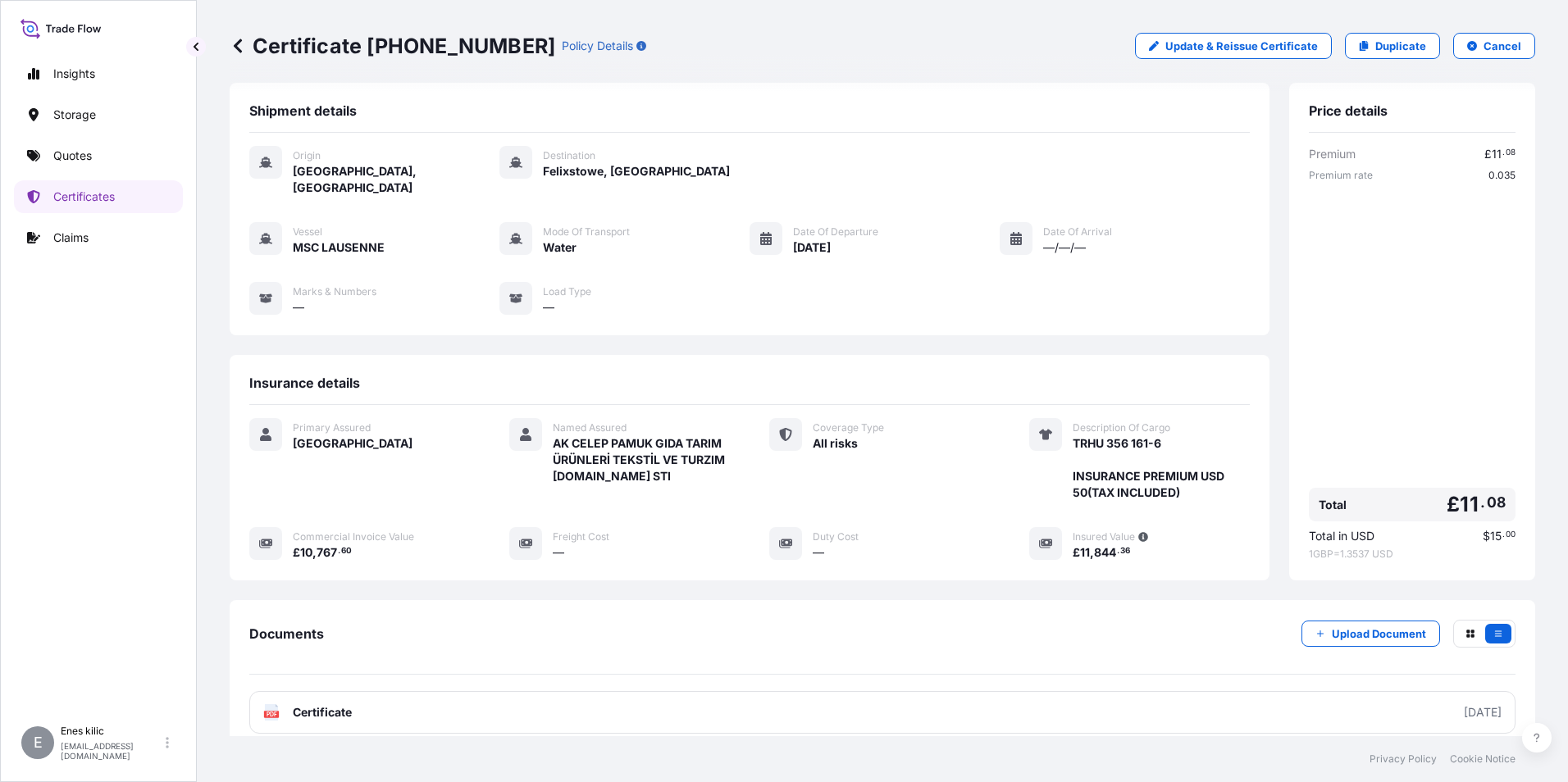
scroll to position [0, 0]
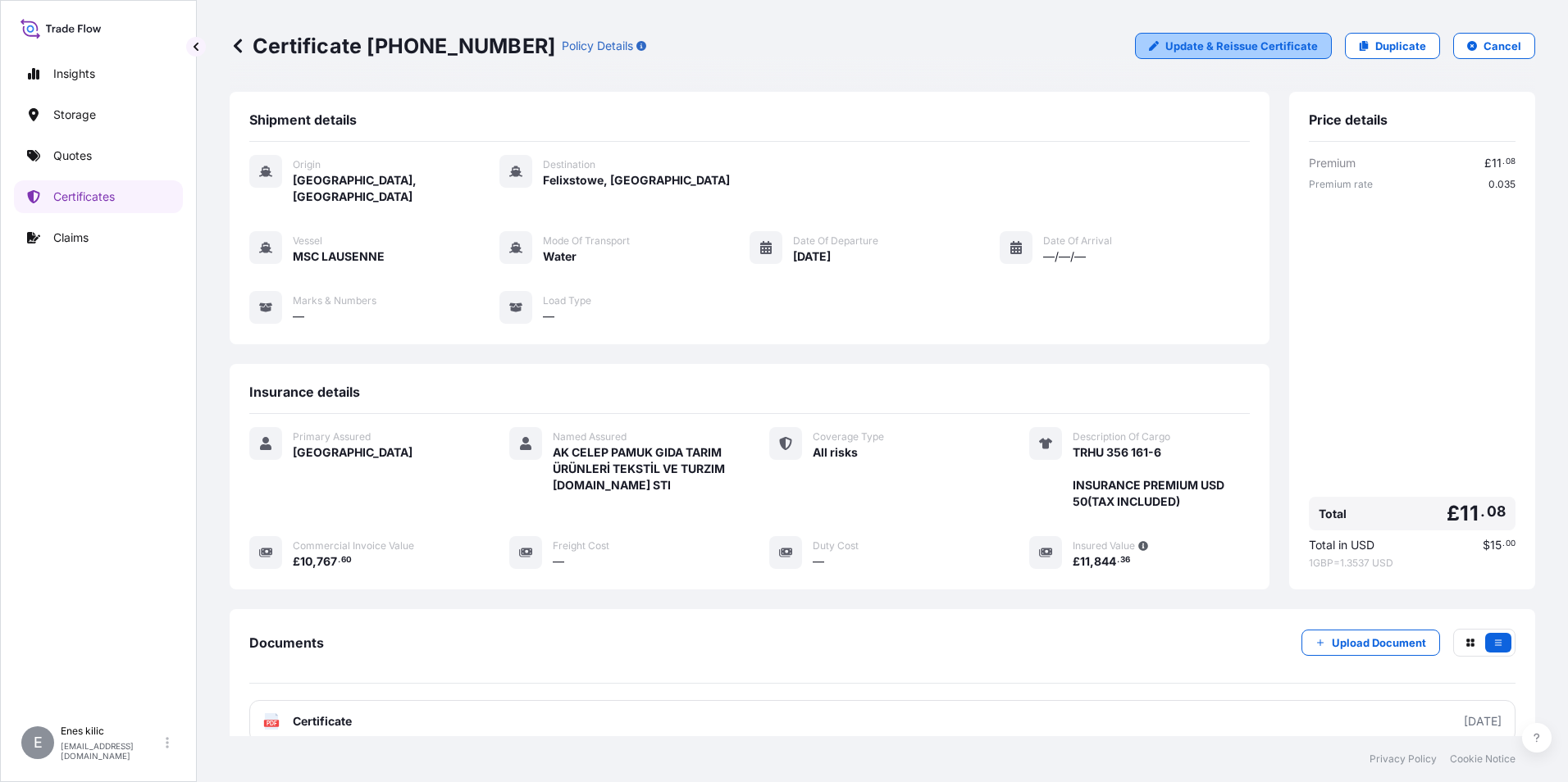
click at [1201, 40] on p "Update & Reissue Certificate" at bounding box center [1241, 46] width 152 height 17
select select "Water"
select select "31600"
